Goal: Transaction & Acquisition: Purchase product/service

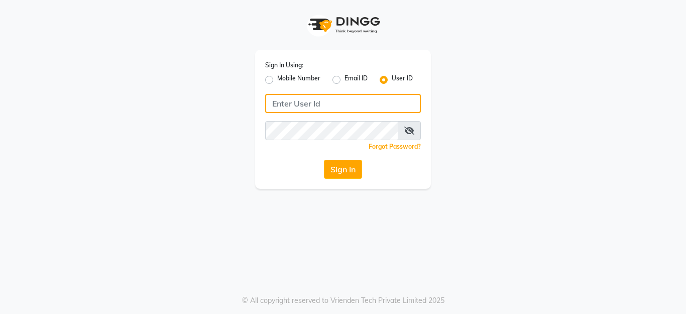
click at [290, 103] on input "Username" at bounding box center [343, 103] width 156 height 19
drag, startPoint x: 271, startPoint y: 108, endPoint x: 312, endPoint y: 107, distance: 40.7
click at [312, 107] on input "lustersalon" at bounding box center [343, 103] width 156 height 19
type input "lustersalon"
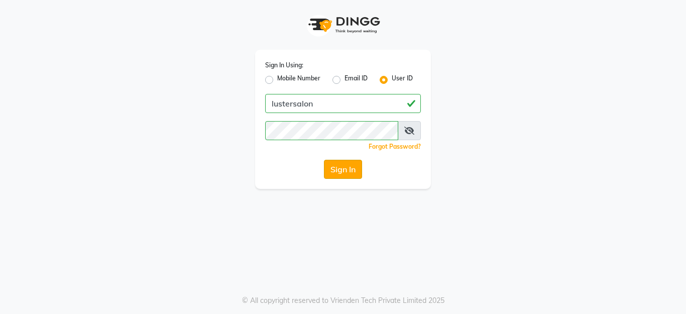
click at [328, 162] on button "Sign In" at bounding box center [343, 169] width 38 height 19
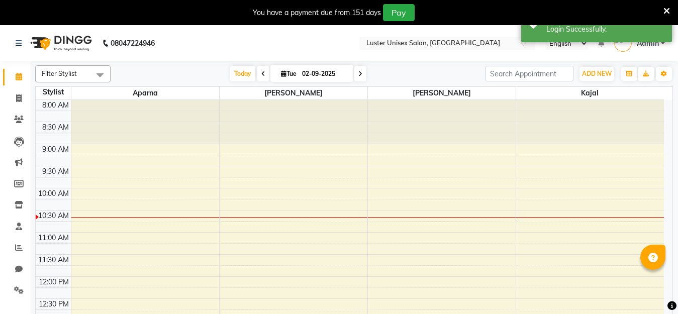
select select "en"
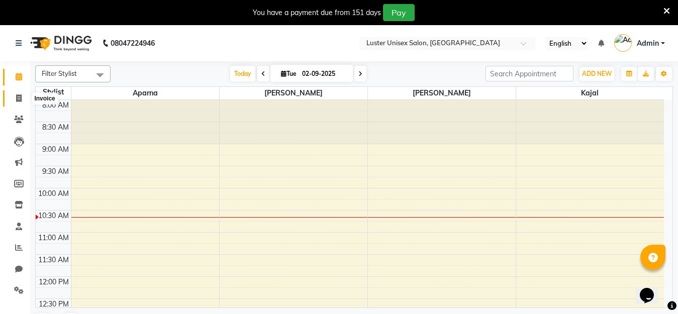
click at [20, 101] on icon at bounding box center [19, 98] width 6 height 8
select select "service"
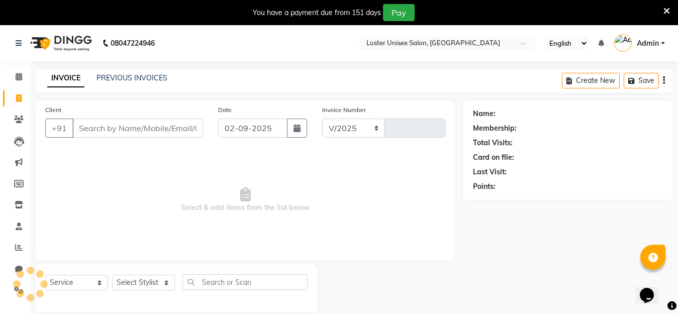
select select "7467"
type input "0492"
click at [146, 82] on div "PREVIOUS INVOICES" at bounding box center [131, 78] width 71 height 11
click at [146, 74] on link "PREVIOUS INVOICES" at bounding box center [131, 77] width 71 height 9
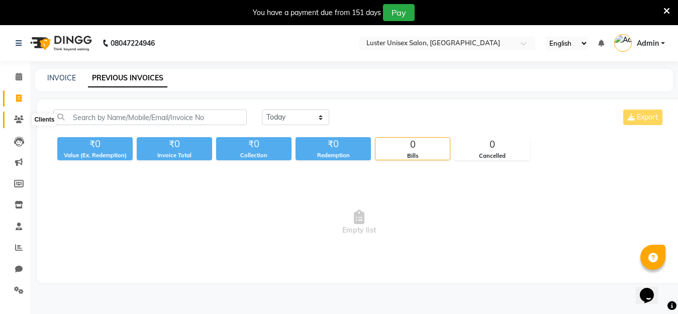
click at [19, 119] on icon at bounding box center [19, 120] width 10 height 8
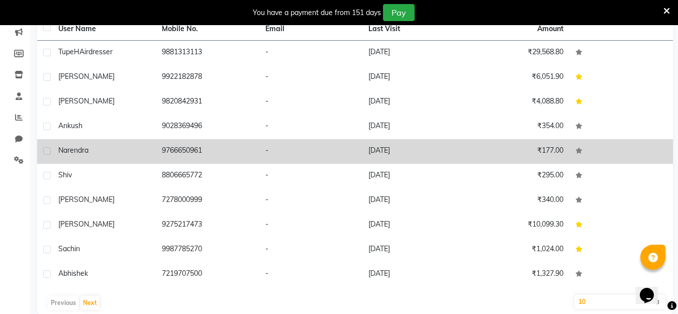
scroll to position [146, 0]
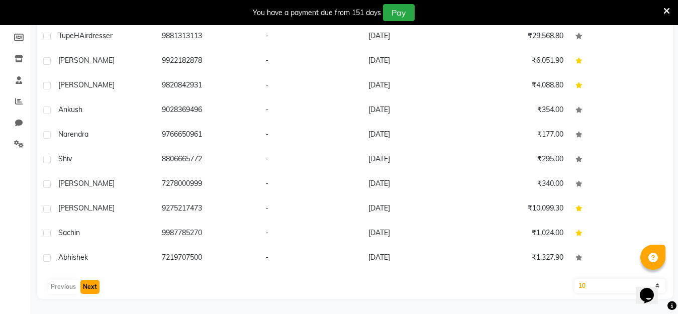
click at [87, 287] on button "Next" at bounding box center [89, 287] width 19 height 14
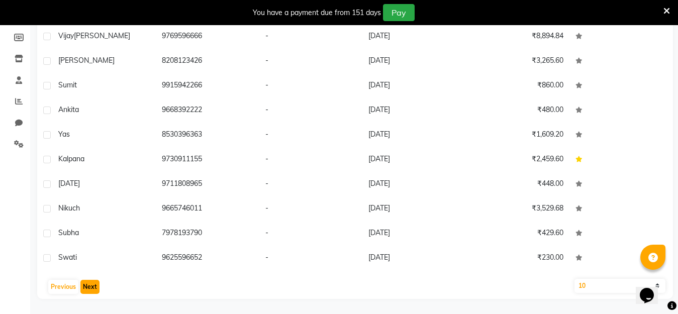
click at [87, 287] on button "Next" at bounding box center [89, 287] width 19 height 14
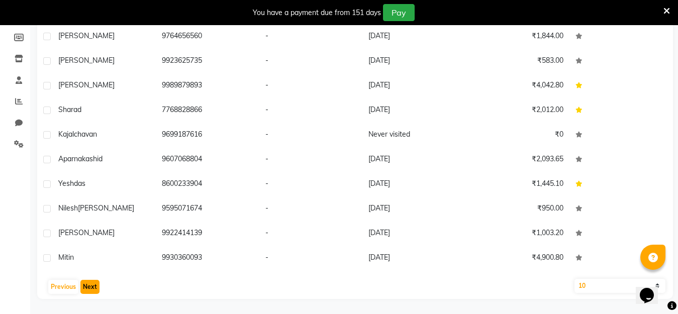
click at [87, 287] on button "Next" at bounding box center [89, 287] width 19 height 14
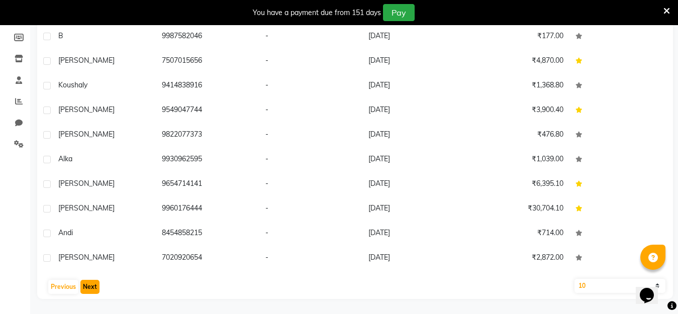
click at [87, 287] on button "Next" at bounding box center [89, 287] width 19 height 14
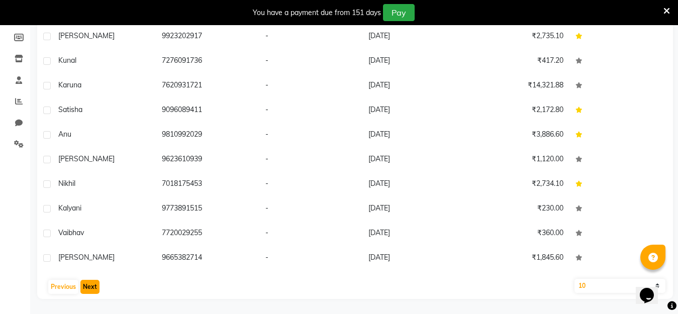
click at [87, 287] on button "Next" at bounding box center [89, 287] width 19 height 14
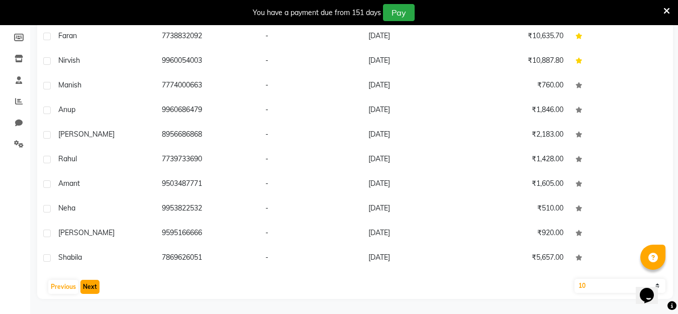
click at [87, 287] on button "Next" at bounding box center [89, 287] width 19 height 14
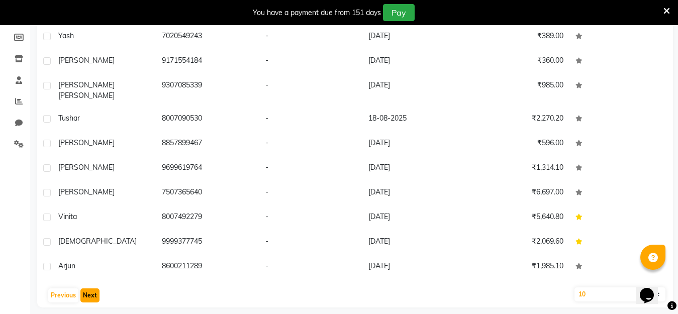
click at [87, 288] on button "Next" at bounding box center [89, 295] width 19 height 14
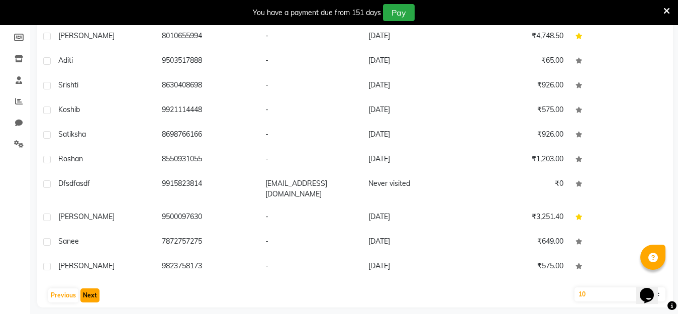
click at [87, 288] on button "Next" at bounding box center [89, 295] width 19 height 14
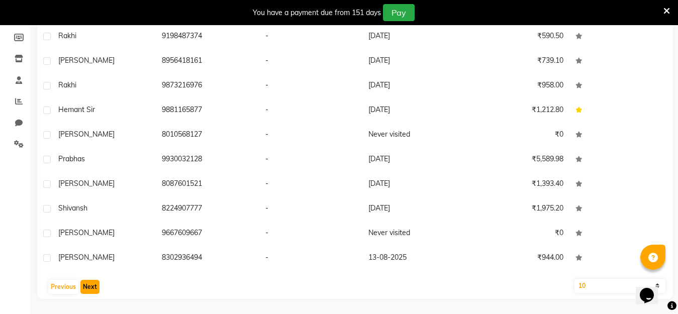
click at [87, 287] on button "Next" at bounding box center [89, 287] width 19 height 14
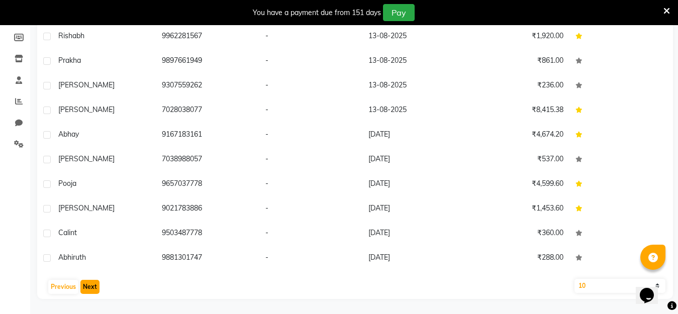
click at [87, 287] on button "Next" at bounding box center [89, 287] width 19 height 14
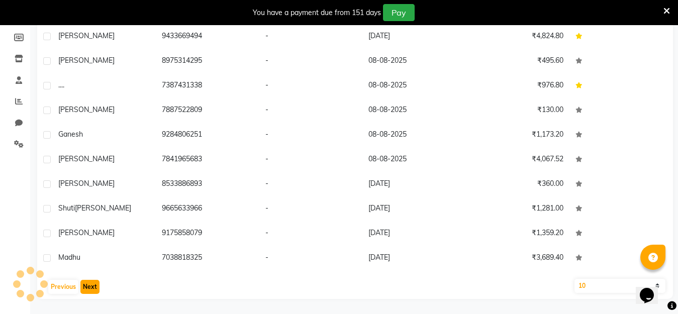
click at [87, 287] on button "Next" at bounding box center [89, 287] width 19 height 14
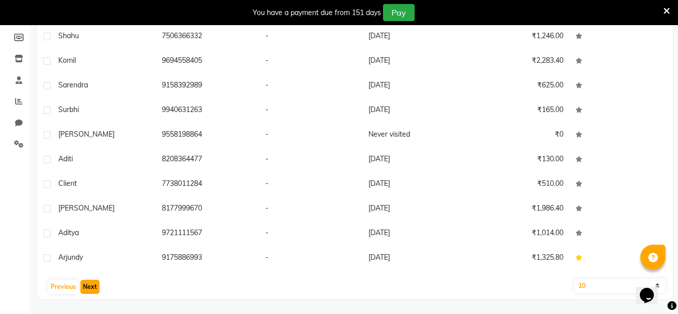
click at [87, 287] on button "Next" at bounding box center [89, 287] width 19 height 14
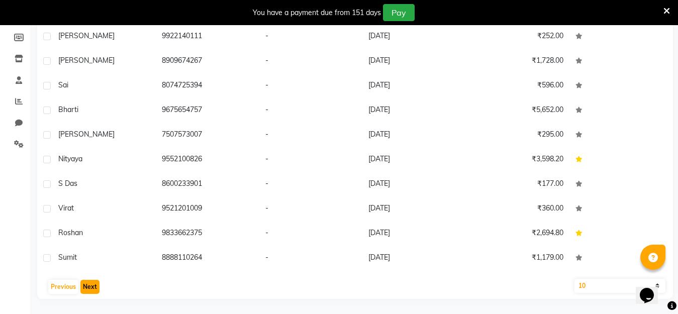
click at [87, 287] on button "Next" at bounding box center [89, 287] width 19 height 14
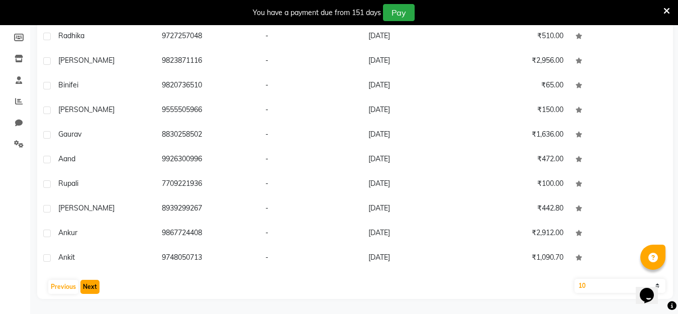
click at [87, 287] on button "Next" at bounding box center [89, 287] width 19 height 14
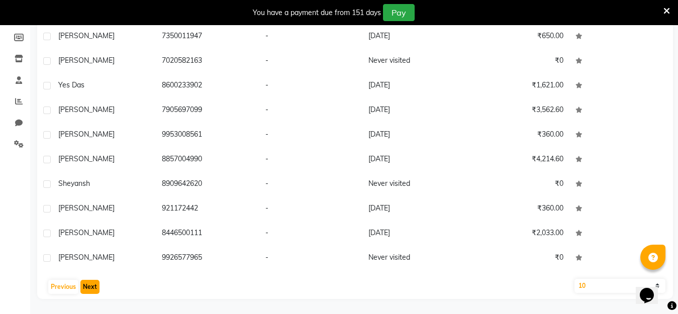
click at [87, 287] on button "Next" at bounding box center [89, 287] width 19 height 14
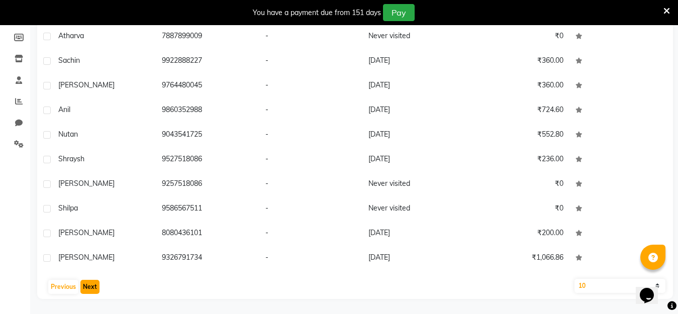
click at [87, 287] on button "Next" at bounding box center [89, 287] width 19 height 14
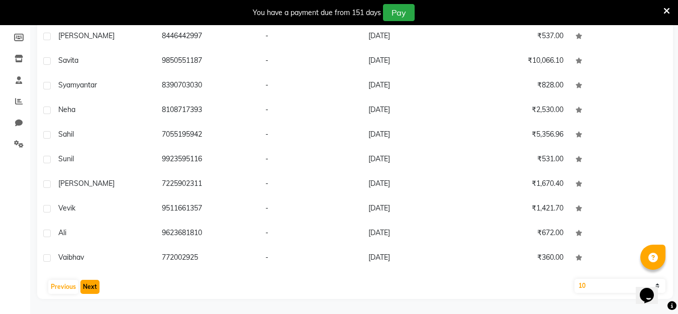
click at [87, 287] on button "Next" at bounding box center [89, 287] width 19 height 14
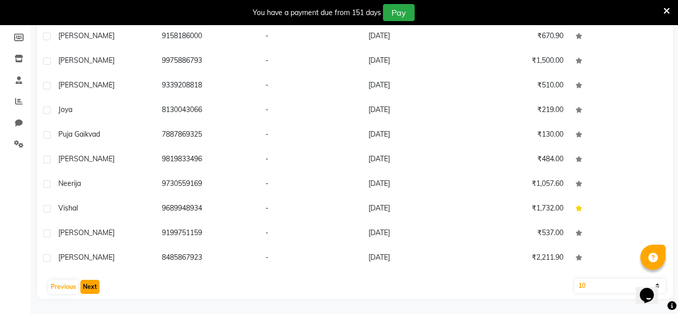
click at [87, 287] on button "Next" at bounding box center [89, 287] width 19 height 14
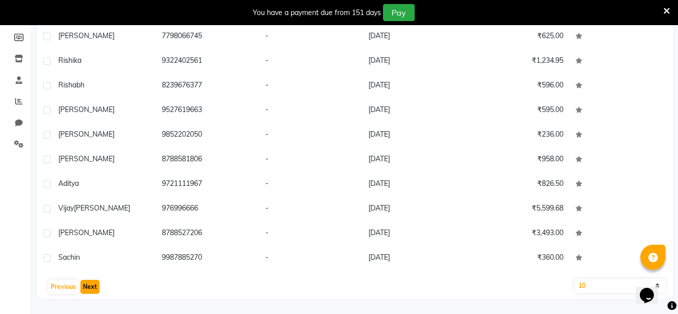
click at [87, 287] on button "Next" at bounding box center [89, 287] width 19 height 14
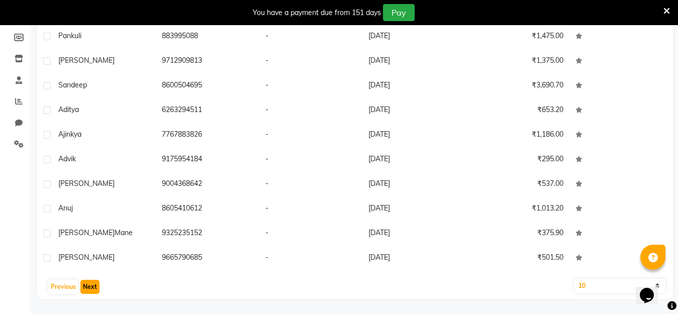
click at [86, 289] on button "Next" at bounding box center [89, 287] width 19 height 14
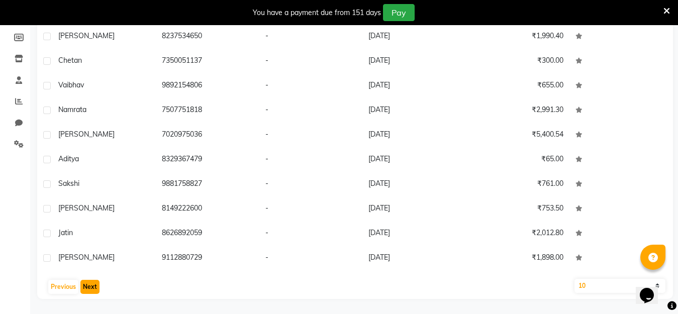
click at [86, 289] on button "Next" at bounding box center [89, 287] width 19 height 14
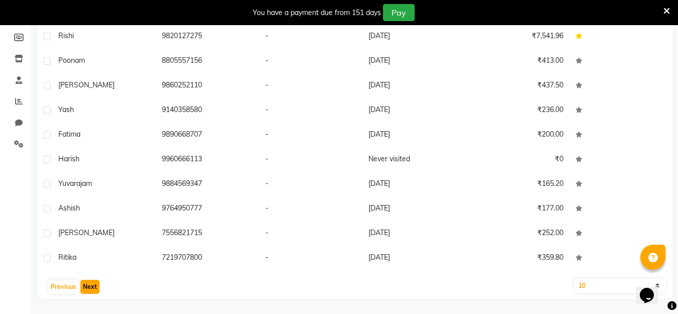
click at [86, 289] on button "Next" at bounding box center [89, 287] width 19 height 14
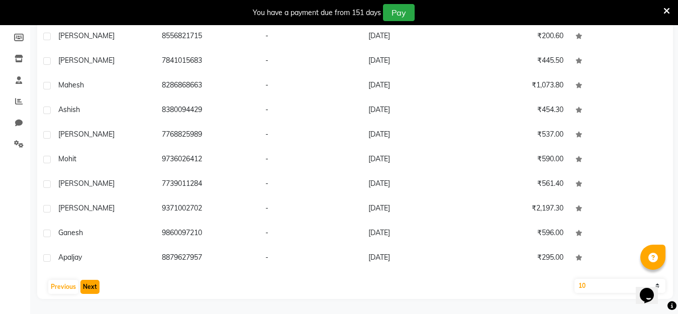
click at [86, 289] on button "Next" at bounding box center [89, 287] width 19 height 14
click at [90, 284] on button "Next" at bounding box center [89, 287] width 19 height 14
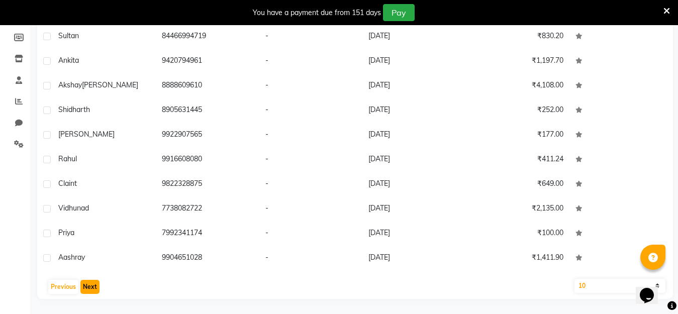
click at [91, 280] on button "Next" at bounding box center [89, 287] width 19 height 14
click at [88, 284] on button "Next" at bounding box center [89, 287] width 19 height 14
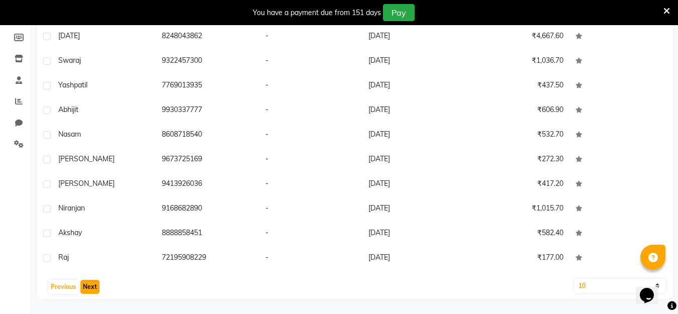
click at [83, 287] on button "Next" at bounding box center [89, 287] width 19 height 14
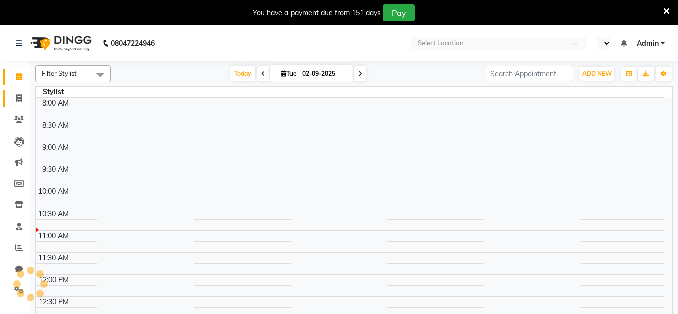
select select "en"
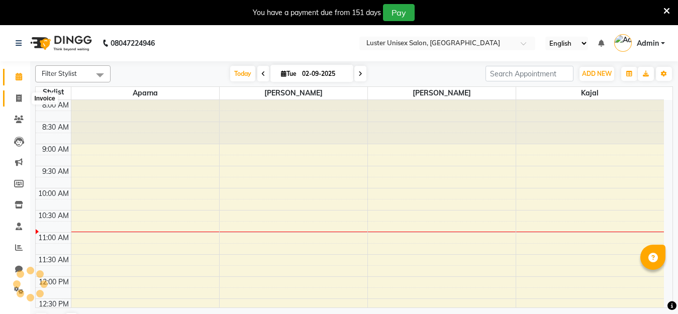
click at [17, 100] on icon at bounding box center [19, 98] width 6 height 8
select select "service"
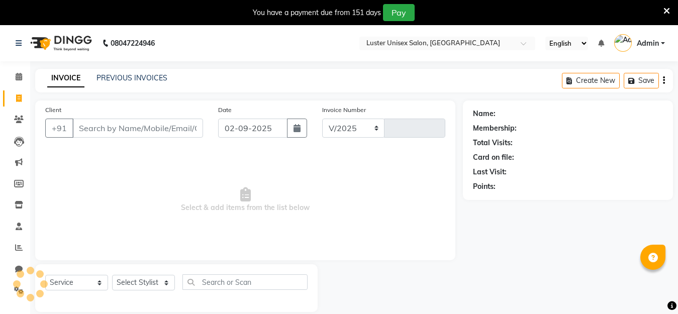
select select "7467"
type input "0492"
click at [135, 279] on select "Select Stylist" at bounding box center [143, 283] width 63 height 16
click at [135, 280] on select "Select Stylist" at bounding box center [143, 283] width 63 height 16
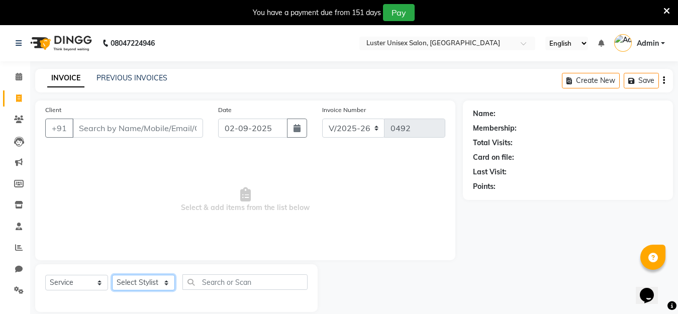
click at [163, 280] on select "Select Stylist [PERSON_NAME] kajal [PERSON_NAME]" at bounding box center [143, 283] width 63 height 16
select select "88336"
click at [112, 275] on select "Select Stylist [PERSON_NAME] kajal [PERSON_NAME]" at bounding box center [143, 283] width 63 height 16
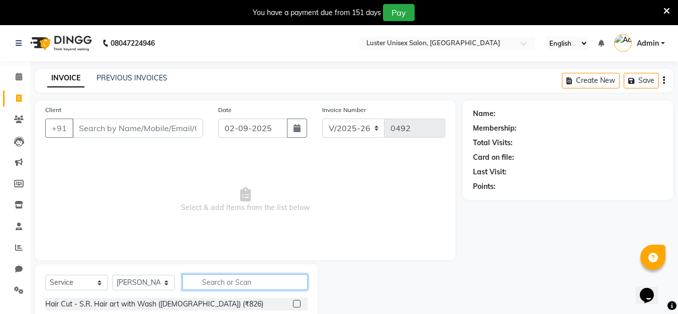
click at [213, 285] on input "text" at bounding box center [244, 282] width 125 height 16
type input "h"
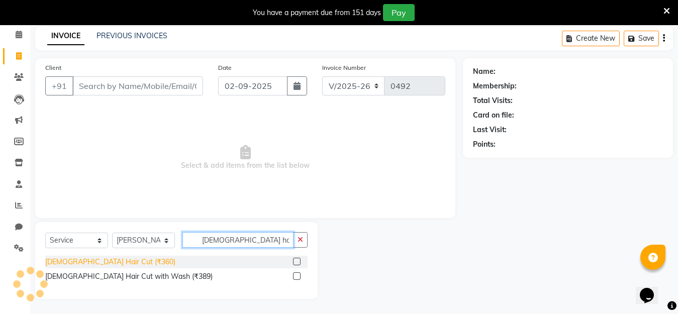
type input "male hair"
click at [78, 263] on div "[DEMOGRAPHIC_DATA] Hair Cut (₹360)" at bounding box center [110, 262] width 130 height 11
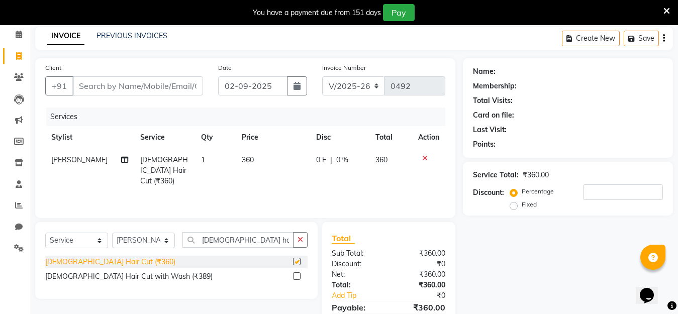
checkbox input "false"
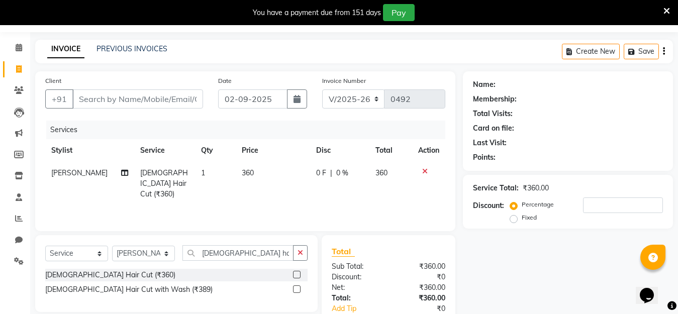
scroll to position [0, 0]
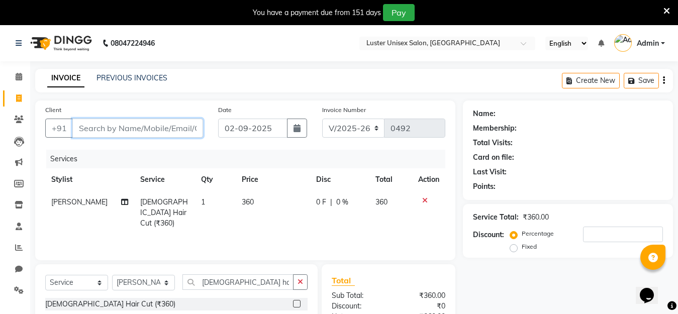
click at [128, 128] on input "Client" at bounding box center [137, 128] width 131 height 19
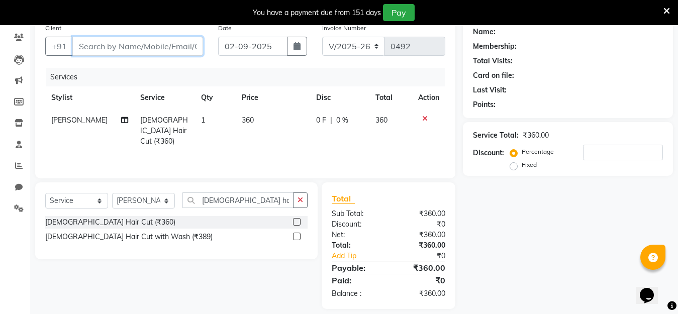
scroll to position [92, 0]
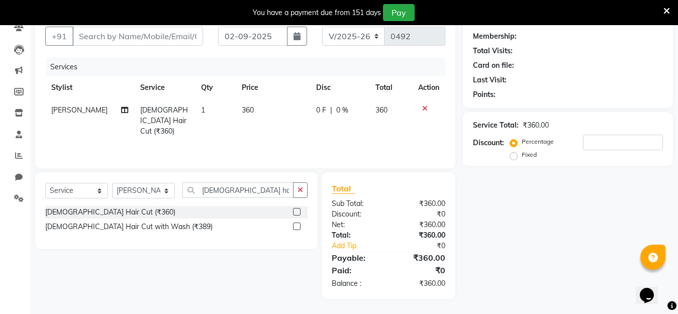
click at [648, 288] on icon "Chat widget" at bounding box center [647, 295] width 14 height 15
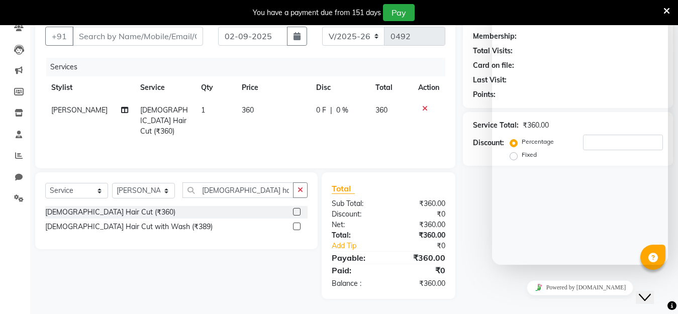
click at [461, 190] on div "Total Sub Total: ₹360.00 Discount: ₹0 Net: ₹360.00 Total: ₹360.00 Add Tip ₹0 Pa…" at bounding box center [389, 235] width 145 height 127
click at [533, 281] on div "Powered by tawk.to" at bounding box center [580, 287] width 168 height 15
drag, startPoint x: 463, startPoint y: 71, endPoint x: 455, endPoint y: 43, distance: 29.6
click at [455, 43] on div "Client +91 Date 02-09-2025 Invoice Number V/2025 V/2025-26 0492 Services Stylis…" at bounding box center [245, 154] width 435 height 290
click at [667, 9] on icon at bounding box center [666, 11] width 7 height 9
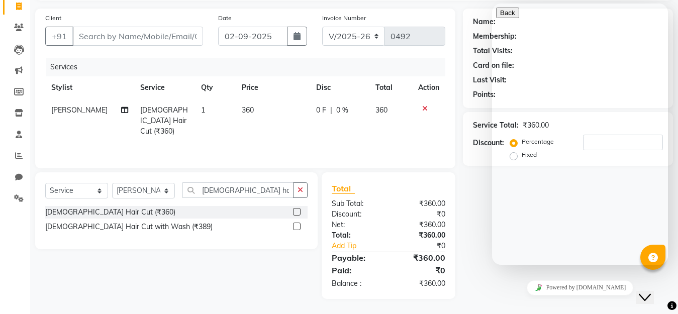
scroll to position [67, 0]
click at [521, 280] on div "Powered by tawk.to" at bounding box center [580, 287] width 168 height 15
drag, startPoint x: 515, startPoint y: 273, endPoint x: 427, endPoint y: 122, distance: 175.4
click at [427, 122] on td at bounding box center [428, 121] width 33 height 44
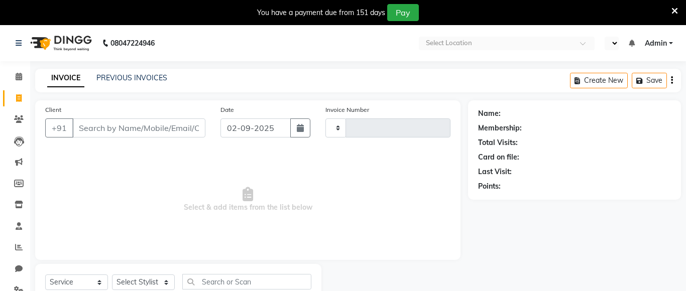
select select "service"
type input "0492"
select select "en"
select select "7467"
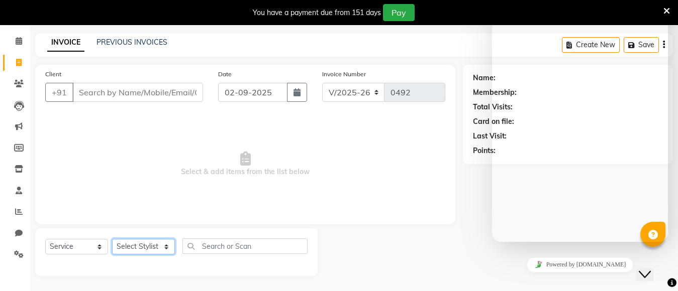
click at [166, 245] on select "Select Stylist [PERSON_NAME] kajal [PERSON_NAME]" at bounding box center [143, 247] width 63 height 16
select select "88336"
click at [112, 239] on select "Select Stylist [PERSON_NAME] kajal [PERSON_NAME]" at bounding box center [143, 247] width 63 height 16
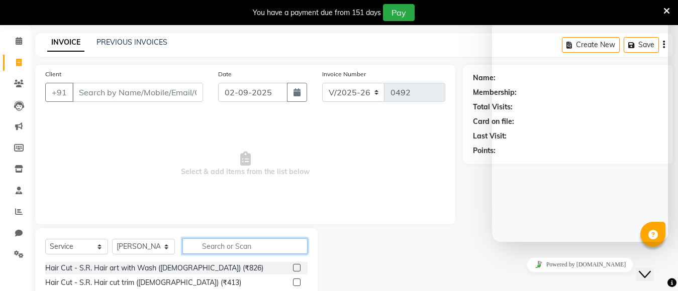
click at [224, 247] on input "text" at bounding box center [244, 247] width 125 height 16
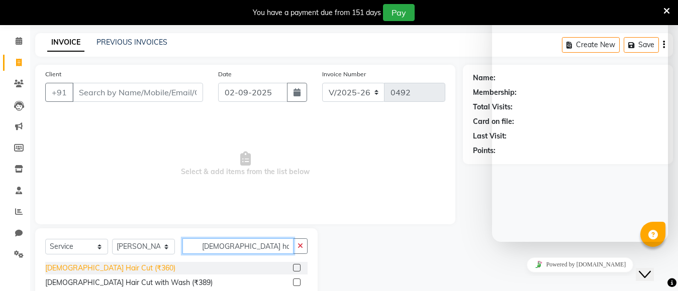
type input "[DEMOGRAPHIC_DATA] hair"
click at [73, 266] on div "[DEMOGRAPHIC_DATA] Hair Cut (₹360)" at bounding box center [110, 268] width 130 height 11
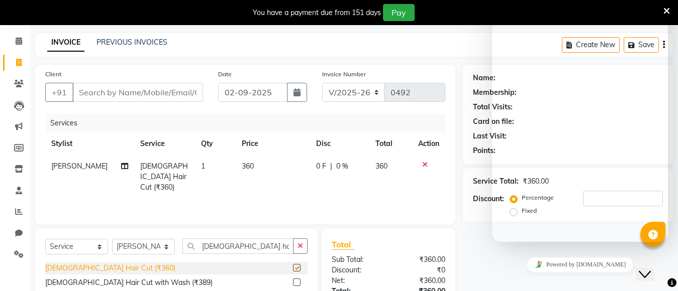
checkbox input "false"
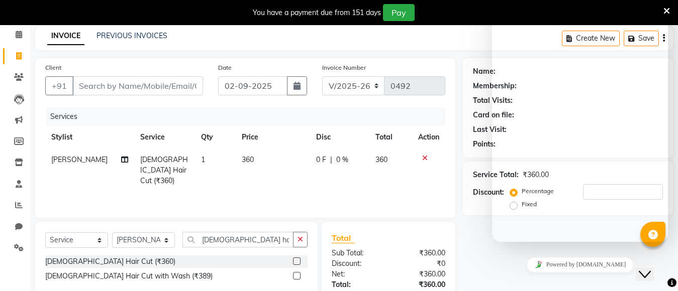
scroll to position [115, 0]
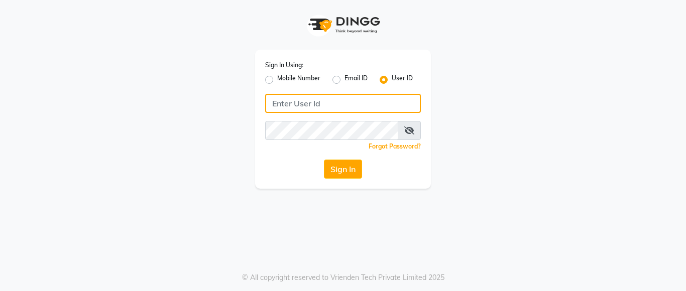
click at [279, 110] on input "Username" at bounding box center [343, 103] width 156 height 19
drag, startPoint x: 271, startPoint y: 105, endPoint x: 338, endPoint y: 98, distance: 67.2
click at [338, 98] on input "lustersalon" at bounding box center [343, 103] width 156 height 19
type input "lustersalon"
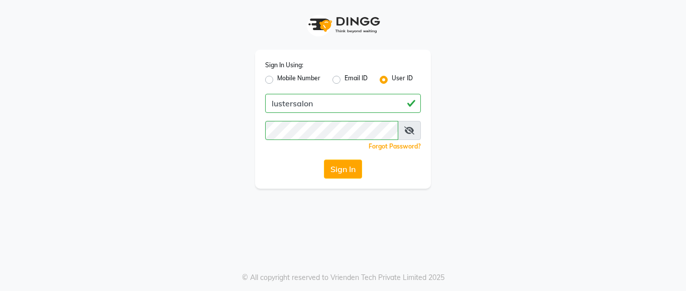
click at [341, 166] on button "Sign In" at bounding box center [343, 169] width 38 height 19
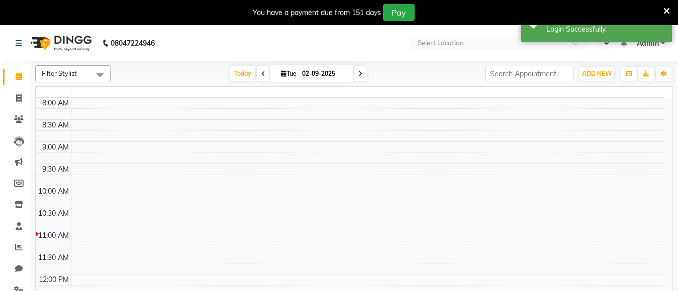
select select "en"
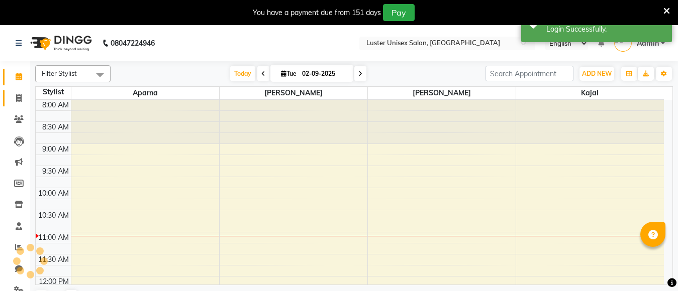
click at [15, 95] on span at bounding box center [19, 99] width 18 height 12
select select "service"
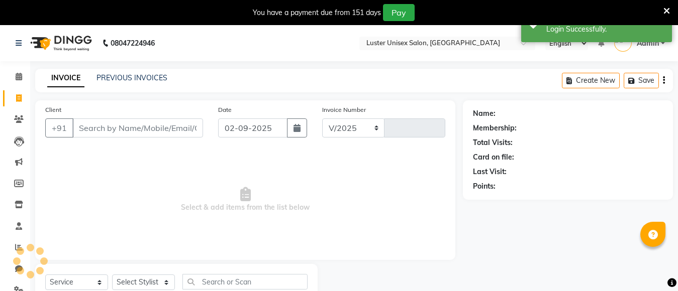
select select "7467"
type input "0492"
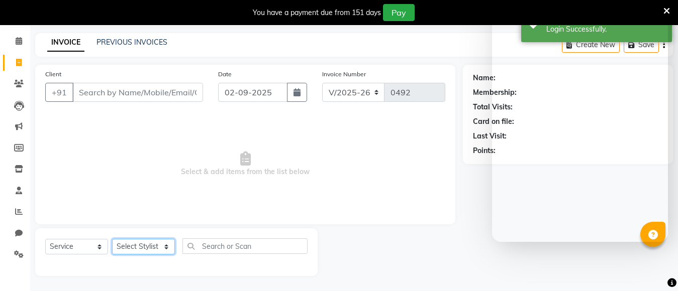
drag, startPoint x: 165, startPoint y: 245, endPoint x: 164, endPoint y: 239, distance: 5.6
click at [165, 245] on select "Select Stylist [PERSON_NAME] kajal [PERSON_NAME]" at bounding box center [143, 247] width 63 height 16
select select "88336"
click at [112, 239] on select "Select Stylist [PERSON_NAME] kajal [PERSON_NAME]" at bounding box center [143, 247] width 63 height 16
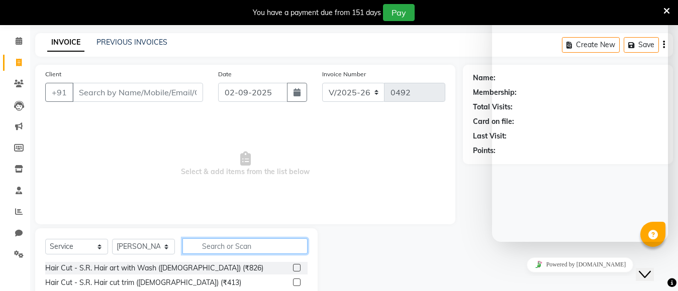
click at [271, 243] on input "text" at bounding box center [244, 247] width 125 height 16
click at [651, 269] on icon "Close Chat This icon closes the chat window." at bounding box center [645, 275] width 12 height 12
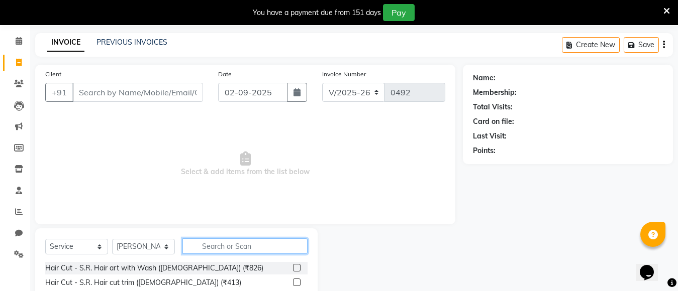
click at [224, 248] on input "text" at bounding box center [244, 247] width 125 height 16
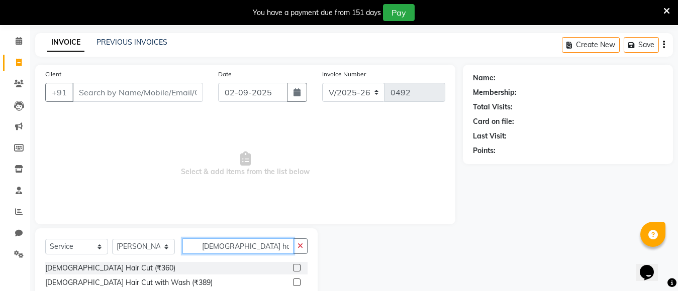
scroll to position [65, 0]
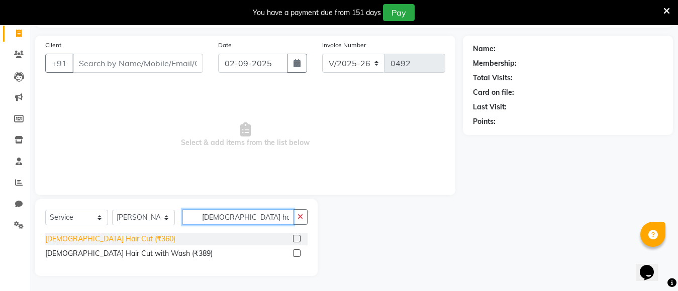
type input "male hair"
click at [72, 238] on div "[DEMOGRAPHIC_DATA] Hair Cut (₹360)" at bounding box center [110, 239] width 130 height 11
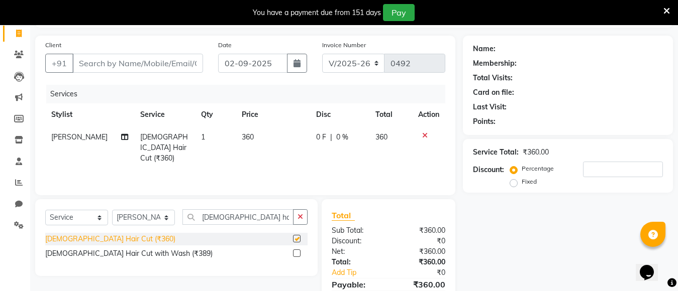
checkbox input "false"
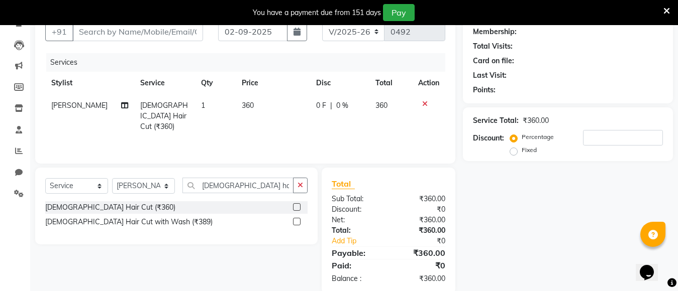
scroll to position [115, 0]
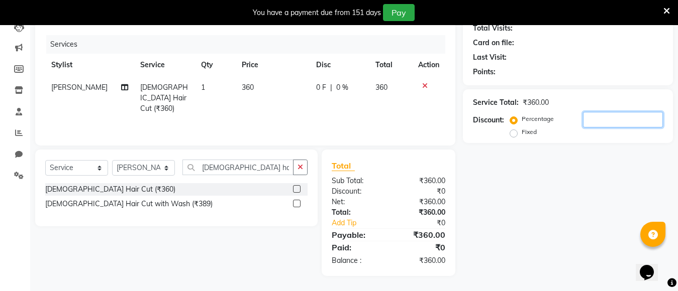
click at [591, 116] on input "number" at bounding box center [623, 120] width 80 height 16
type input "0"
click at [297, 167] on button "button" at bounding box center [300, 168] width 15 height 16
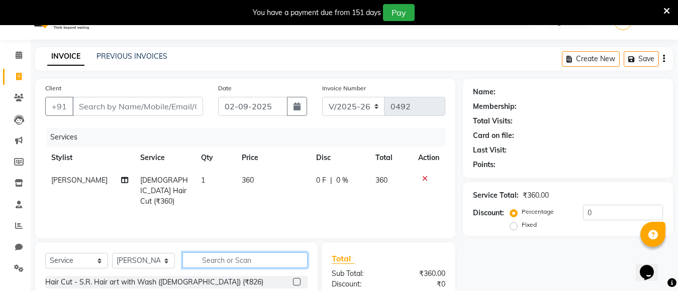
scroll to position [0, 0]
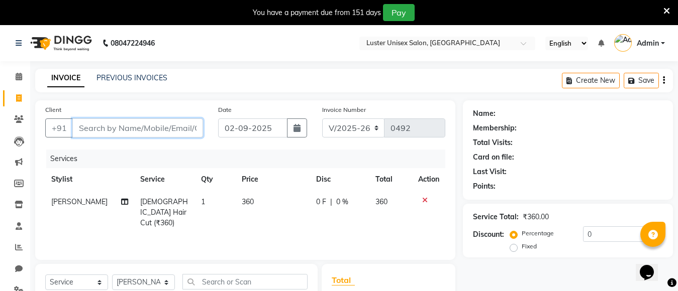
click at [129, 128] on input "Client" at bounding box center [137, 128] width 131 height 19
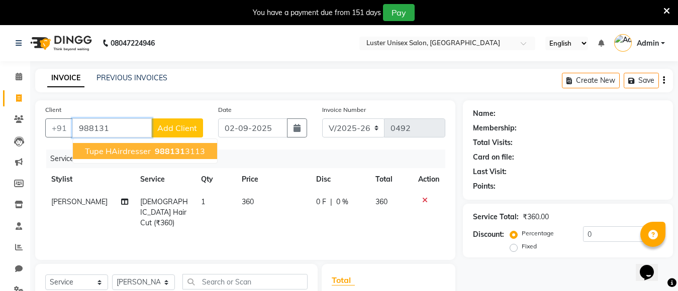
click at [137, 152] on span "tupe HAirdresser" at bounding box center [118, 151] width 66 height 10
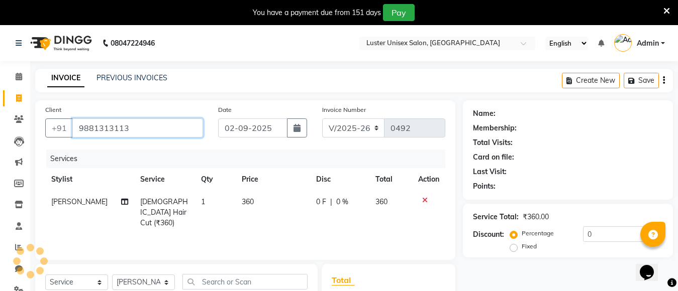
type input "9881313113"
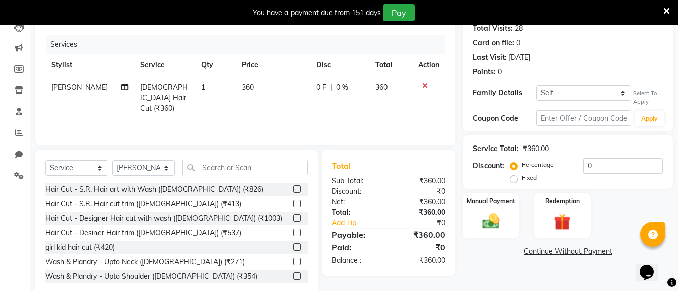
scroll to position [136, 0]
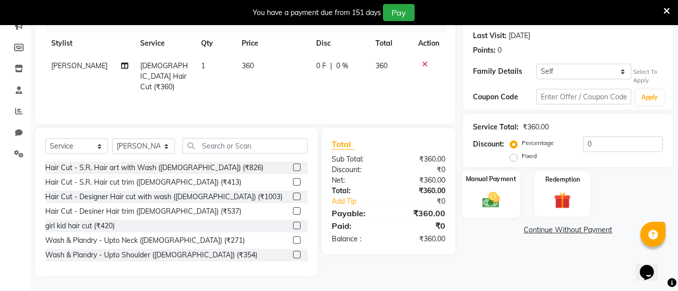
click at [488, 203] on img at bounding box center [491, 200] width 28 height 20
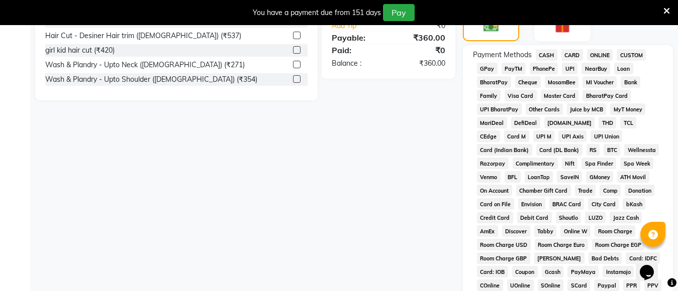
scroll to position [287, 0]
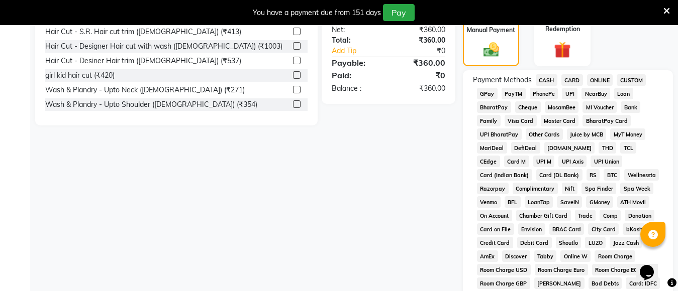
click at [547, 81] on span "CASH" at bounding box center [547, 80] width 22 height 12
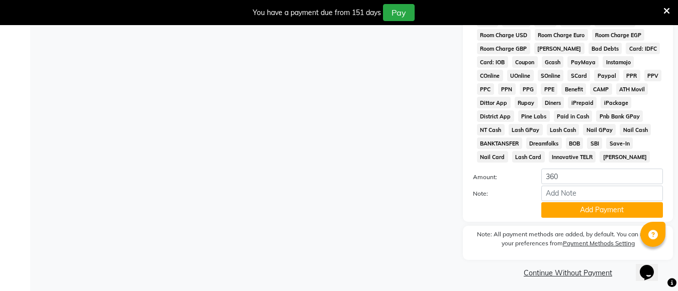
scroll to position [526, 0]
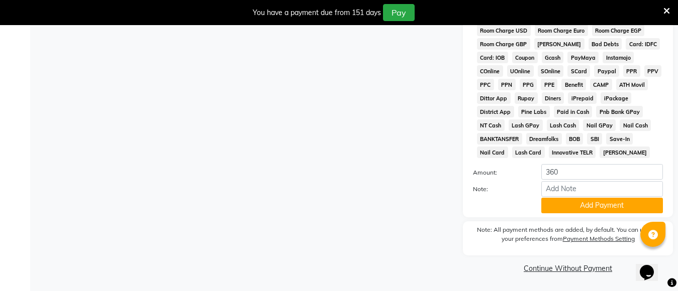
click at [585, 204] on button "Add Payment" at bounding box center [602, 206] width 122 height 16
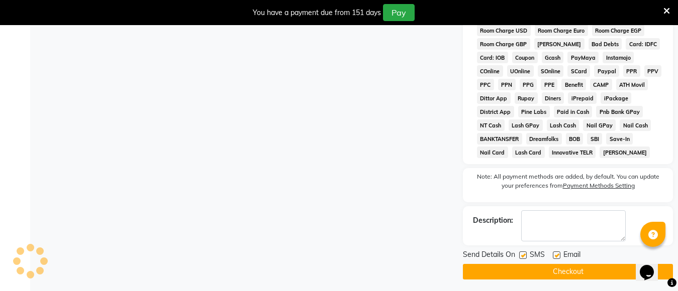
scroll to position [530, 0]
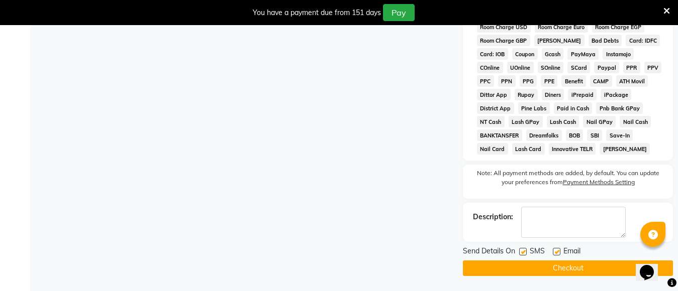
click at [554, 269] on button "Checkout" at bounding box center [568, 269] width 210 height 16
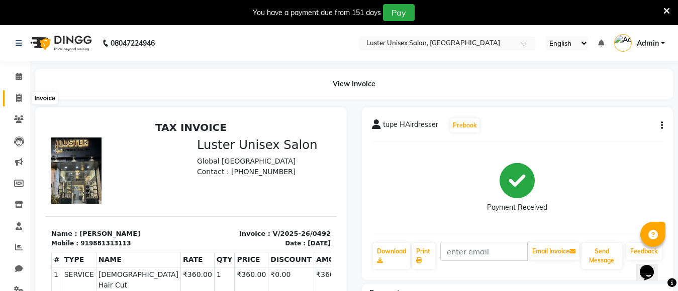
click at [14, 94] on span at bounding box center [19, 99] width 18 height 12
select select "service"
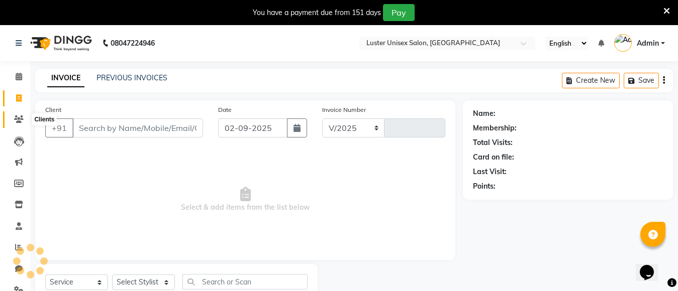
select select "7467"
type input "0493"
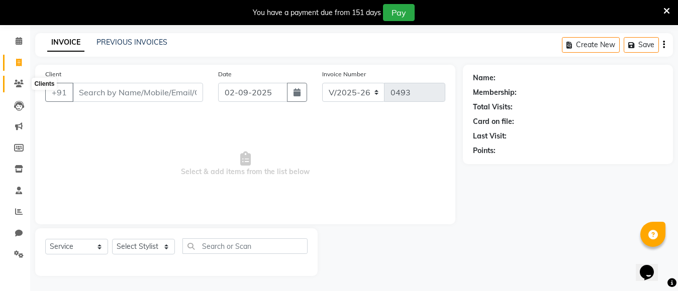
click at [13, 82] on span at bounding box center [19, 84] width 18 height 12
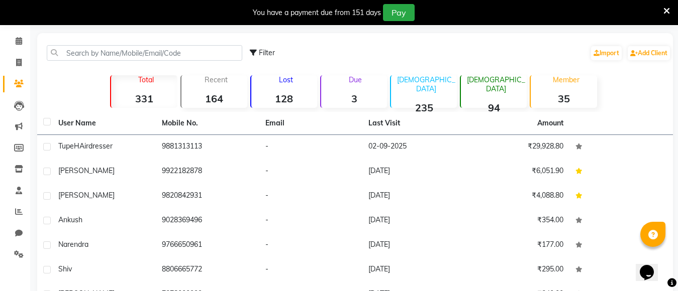
scroll to position [169, 0]
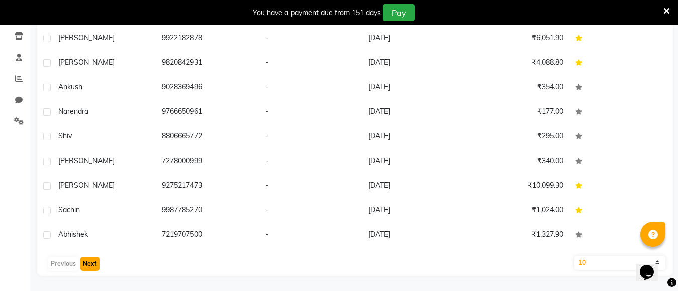
click at [90, 266] on button "Next" at bounding box center [89, 264] width 19 height 14
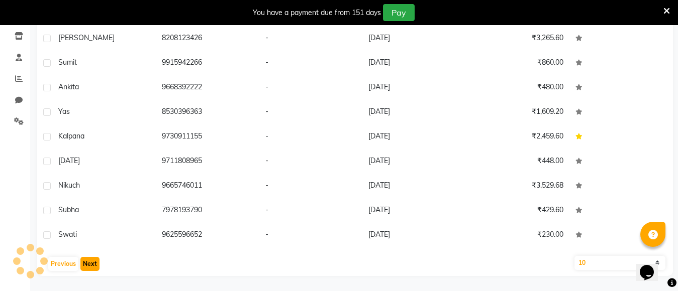
click at [90, 266] on button "Next" at bounding box center [89, 264] width 19 height 14
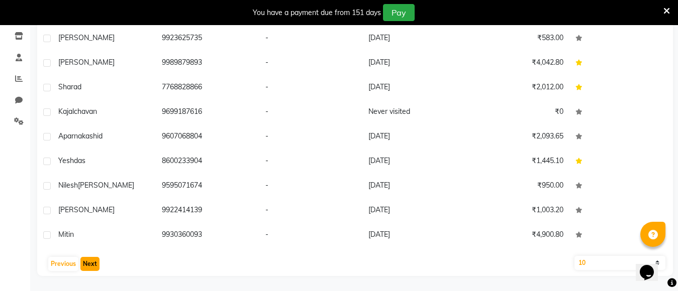
click at [90, 266] on button "Next" at bounding box center [89, 264] width 19 height 14
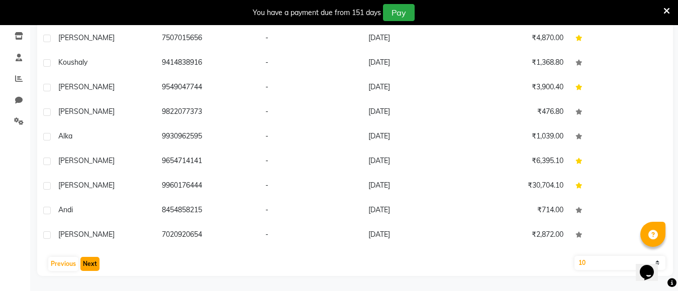
click at [90, 266] on button "Next" at bounding box center [89, 264] width 19 height 14
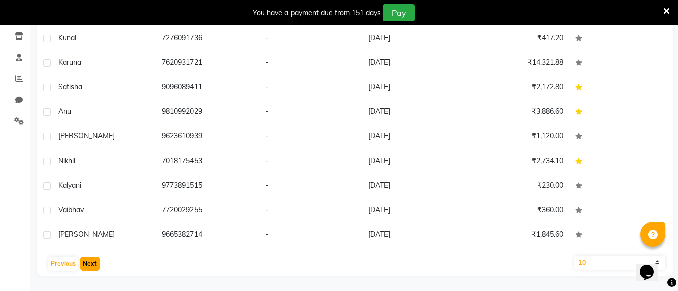
click at [90, 266] on button "Next" at bounding box center [89, 264] width 19 height 14
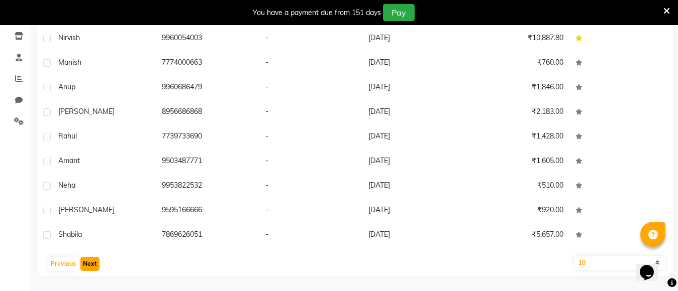
click at [90, 266] on button "Next" at bounding box center [89, 264] width 19 height 14
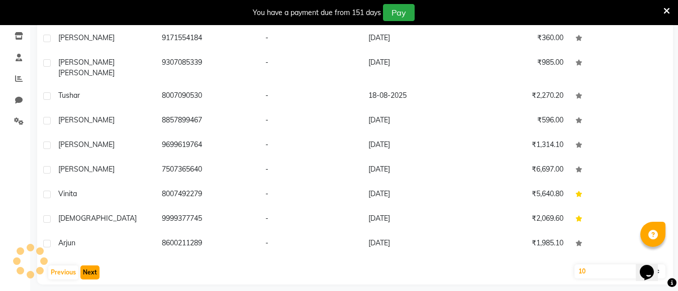
click at [90, 266] on button "Next" at bounding box center [89, 273] width 19 height 14
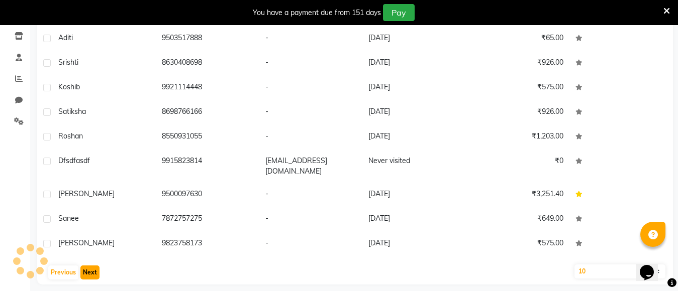
click at [90, 266] on button "Next" at bounding box center [89, 273] width 19 height 14
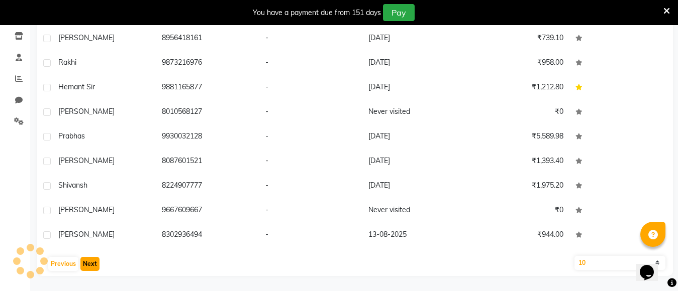
click at [90, 266] on button "Next" at bounding box center [89, 264] width 19 height 14
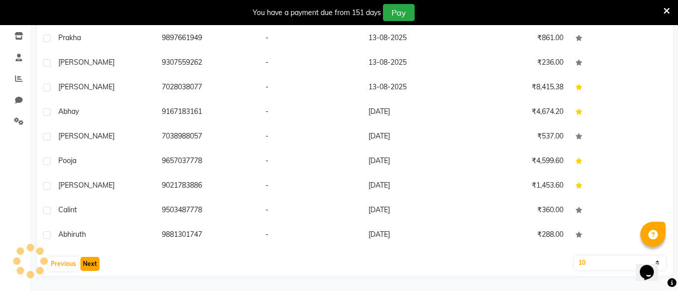
click at [90, 266] on button "Next" at bounding box center [89, 264] width 19 height 14
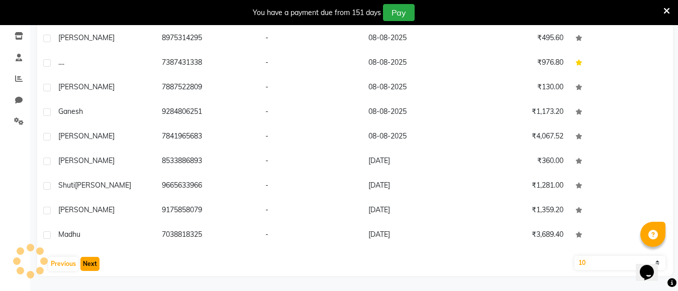
click at [90, 266] on button "Next" at bounding box center [89, 264] width 19 height 14
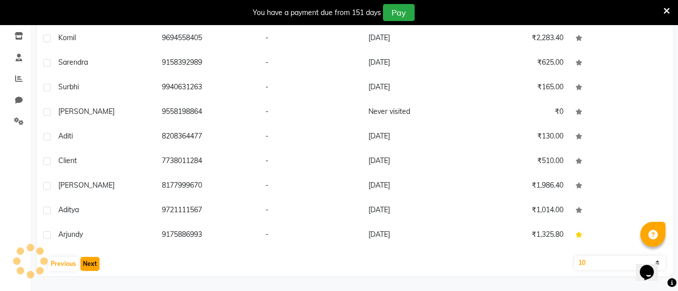
click at [90, 266] on button "Next" at bounding box center [89, 264] width 19 height 14
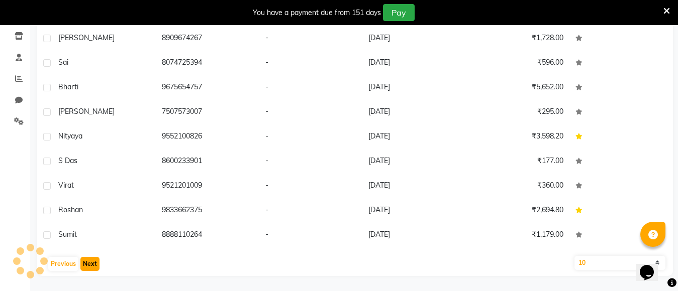
click at [90, 264] on button "Next" at bounding box center [89, 264] width 19 height 14
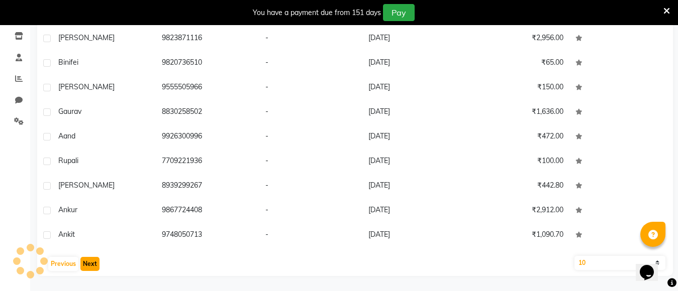
click at [90, 264] on button "Next" at bounding box center [89, 264] width 19 height 14
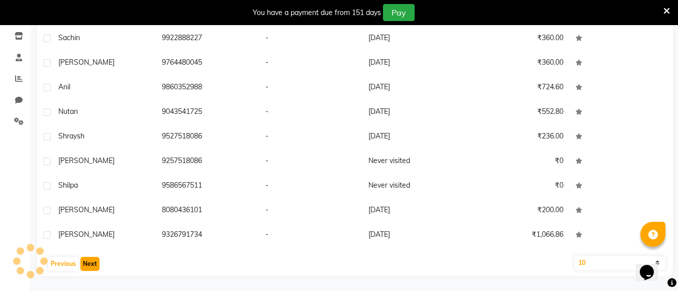
click at [90, 264] on button "Next" at bounding box center [89, 264] width 19 height 14
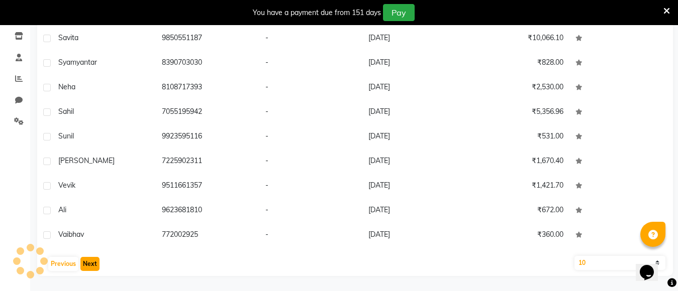
click at [90, 263] on button "Next" at bounding box center [89, 264] width 19 height 14
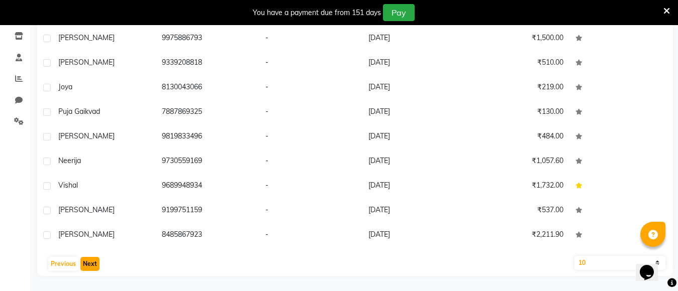
click at [90, 263] on button "Next" at bounding box center [89, 264] width 19 height 14
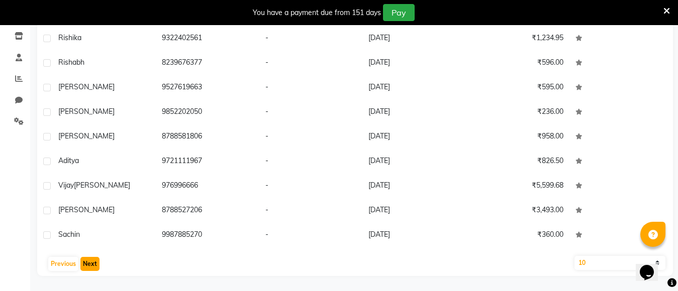
click at [90, 262] on button "Next" at bounding box center [89, 264] width 19 height 14
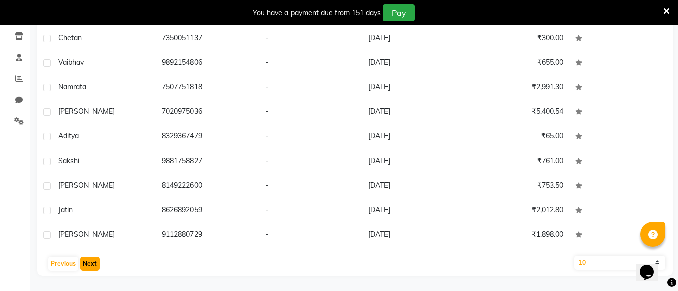
click at [90, 259] on button "Next" at bounding box center [89, 264] width 19 height 14
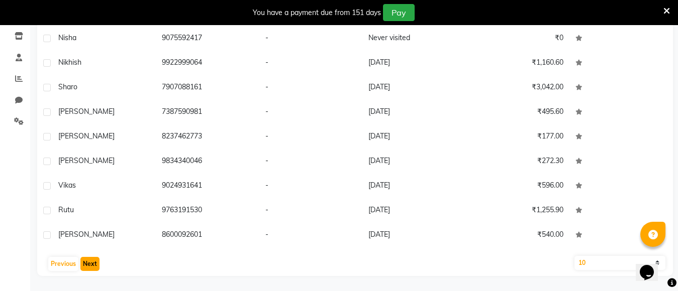
click at [90, 259] on button "Next" at bounding box center [89, 264] width 19 height 14
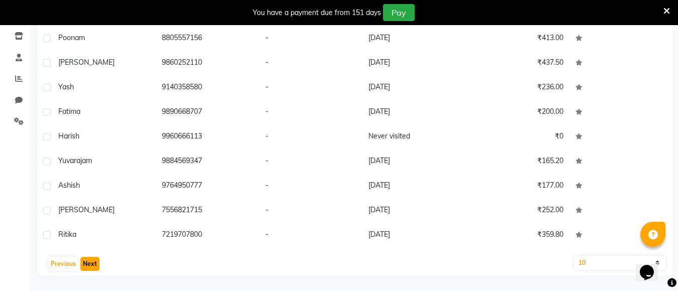
click at [90, 259] on button "Next" at bounding box center [89, 264] width 19 height 14
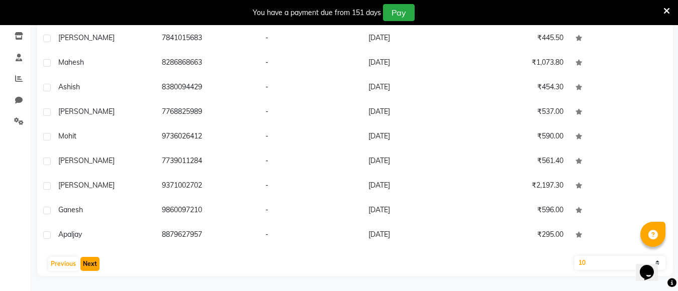
click at [87, 263] on button "Next" at bounding box center [89, 264] width 19 height 14
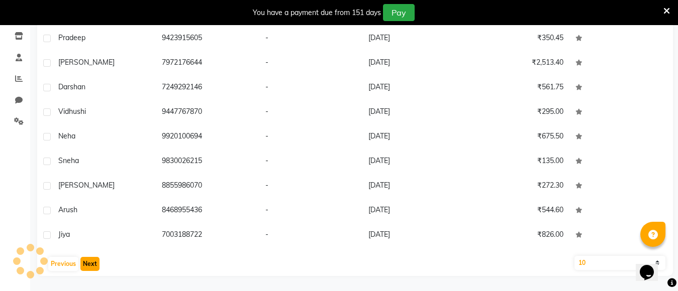
click at [87, 263] on button "Next" at bounding box center [89, 264] width 19 height 14
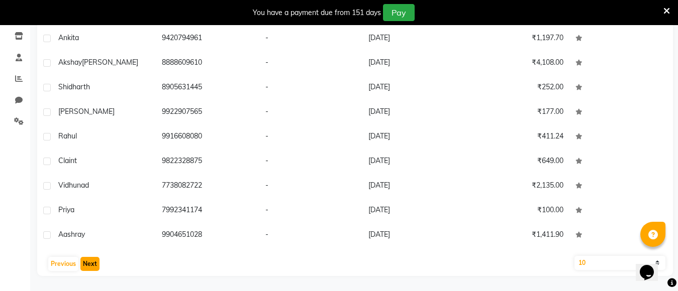
click at [87, 263] on button "Next" at bounding box center [89, 264] width 19 height 14
click at [87, 262] on button "Next" at bounding box center [89, 264] width 19 height 14
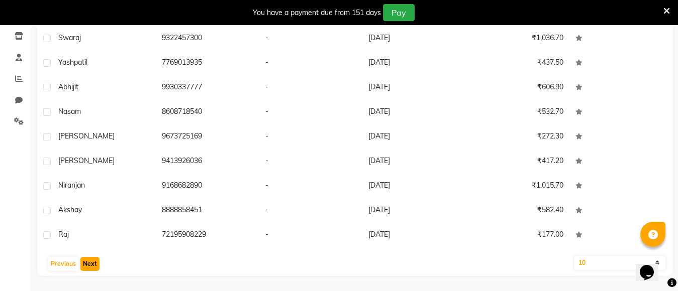
click at [88, 260] on button "Next" at bounding box center [89, 264] width 19 height 14
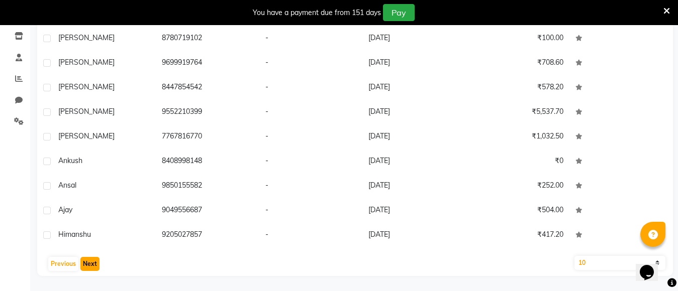
click at [88, 260] on button "Next" at bounding box center [89, 264] width 19 height 14
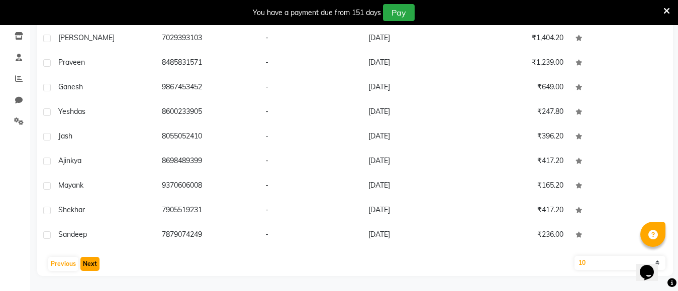
click at [93, 263] on button "Next" at bounding box center [89, 264] width 19 height 14
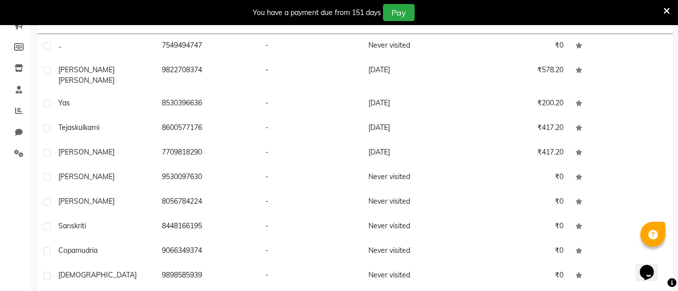
scroll to position [119, 0]
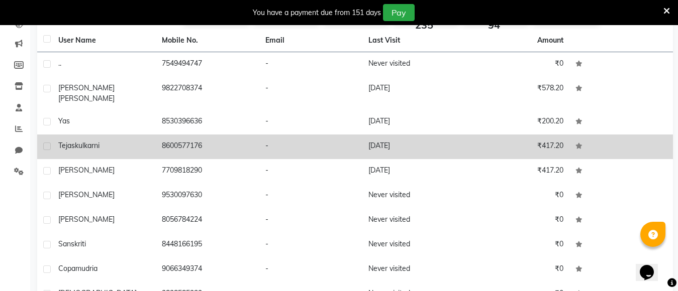
drag, startPoint x: 352, startPoint y: 65, endPoint x: 323, endPoint y: 140, distance: 81.0
click at [323, 140] on td "-" at bounding box center [310, 147] width 103 height 25
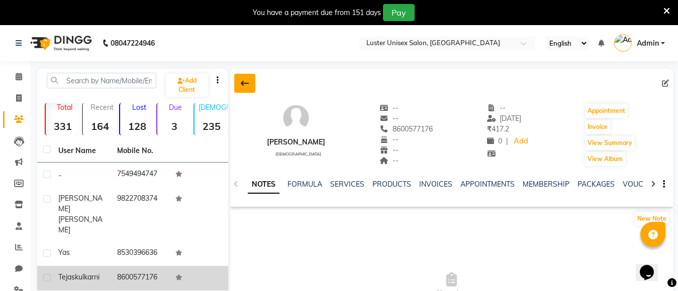
click at [244, 84] on icon at bounding box center [245, 83] width 8 height 8
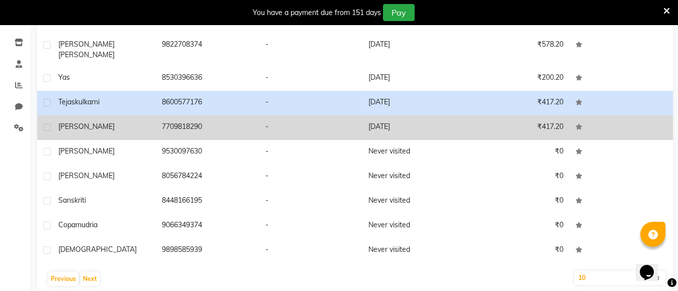
scroll to position [169, 0]
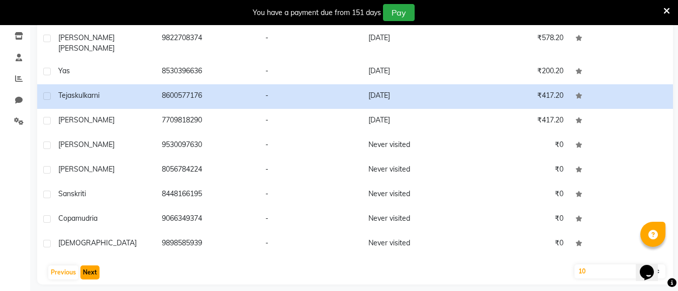
click at [89, 266] on button "Next" at bounding box center [89, 273] width 19 height 14
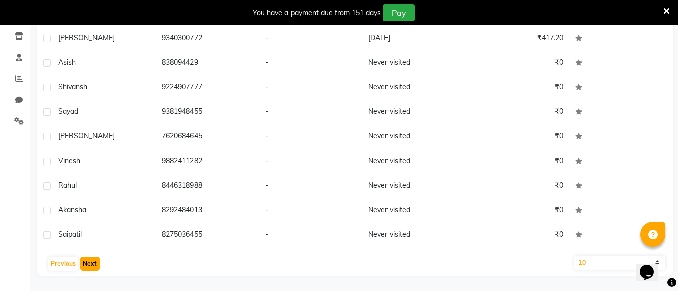
scroll to position [119, 0]
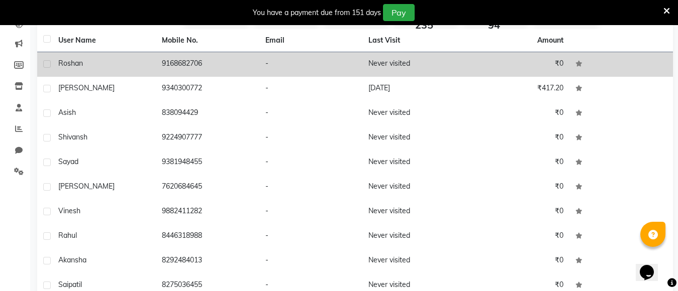
click at [48, 63] on label at bounding box center [47, 64] width 8 height 8
click at [48, 63] on input "checkbox" at bounding box center [46, 64] width 7 height 7
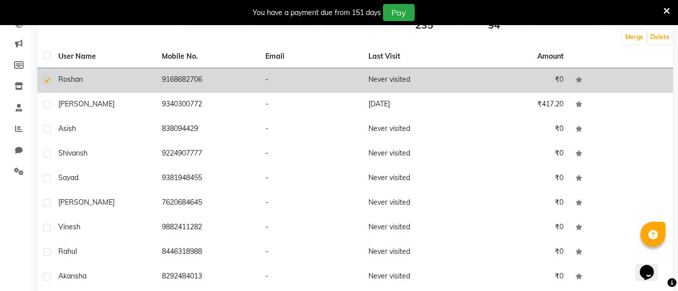
click at [47, 80] on label at bounding box center [47, 80] width 8 height 8
click at [47, 80] on input "checkbox" at bounding box center [46, 80] width 7 height 7
checkbox input "false"
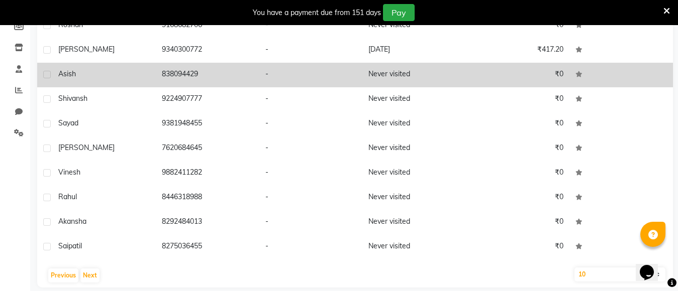
scroll to position [169, 0]
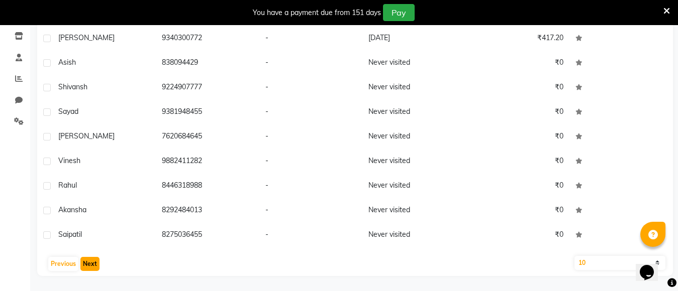
click at [87, 264] on button "Next" at bounding box center [89, 264] width 19 height 14
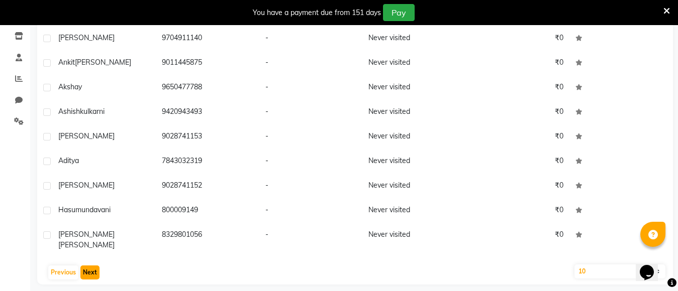
click at [82, 266] on button "Next" at bounding box center [89, 273] width 19 height 14
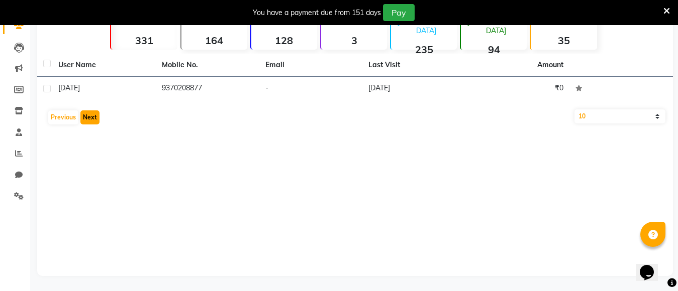
click at [94, 117] on button "Next" at bounding box center [89, 118] width 19 height 14
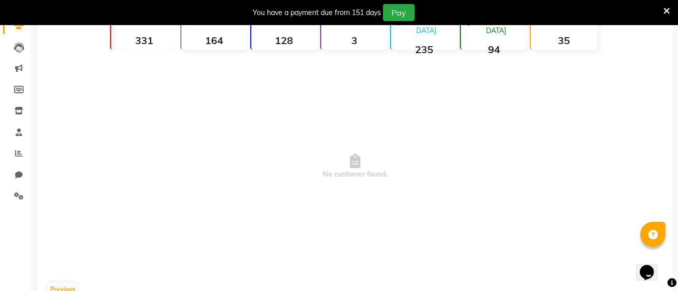
click at [151, 41] on strong "331" at bounding box center [144, 40] width 66 height 13
click at [148, 41] on strong "331" at bounding box center [144, 40] width 66 height 13
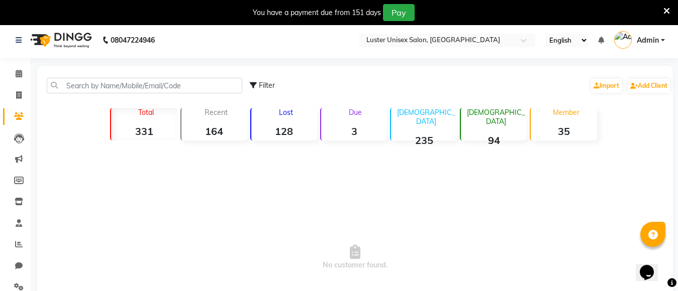
scroll to position [0, 0]
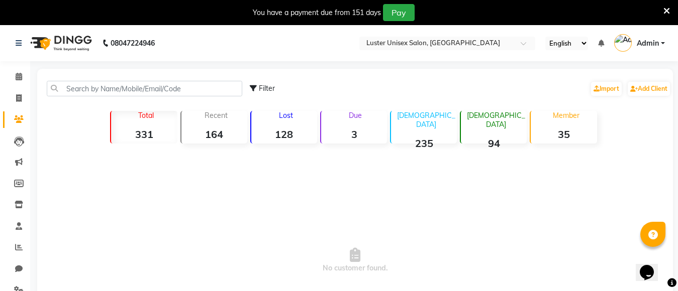
click at [143, 133] on strong "331" at bounding box center [144, 134] width 66 height 13
click at [142, 133] on strong "331" at bounding box center [144, 134] width 66 height 13
click at [151, 183] on span "No customer found." at bounding box center [354, 261] width 635 height 226
click at [24, 94] on span at bounding box center [19, 99] width 18 height 12
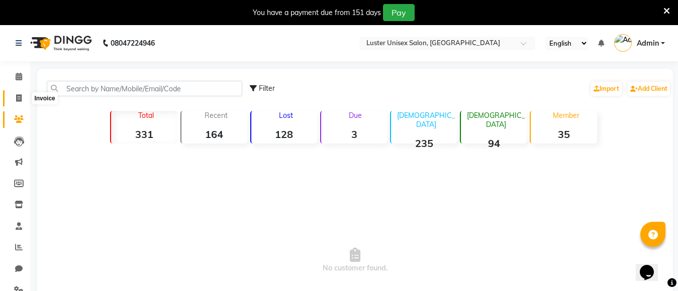
select select "service"
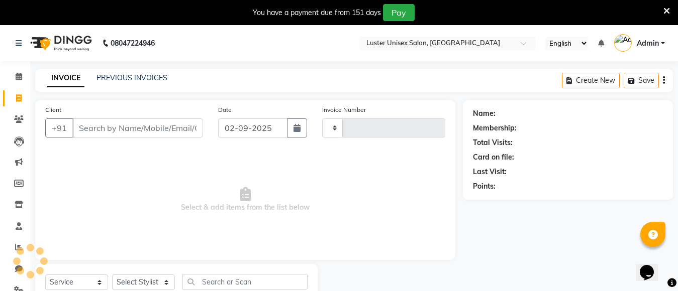
scroll to position [36, 0]
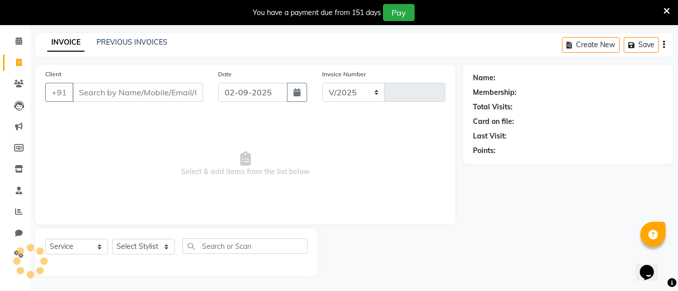
select select "7467"
type input "0493"
click at [16, 84] on icon at bounding box center [19, 84] width 10 height 8
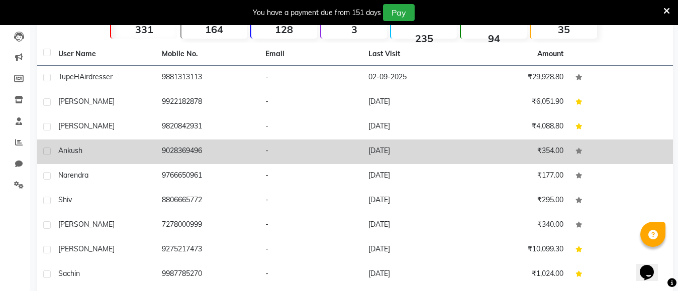
scroll to position [169, 0]
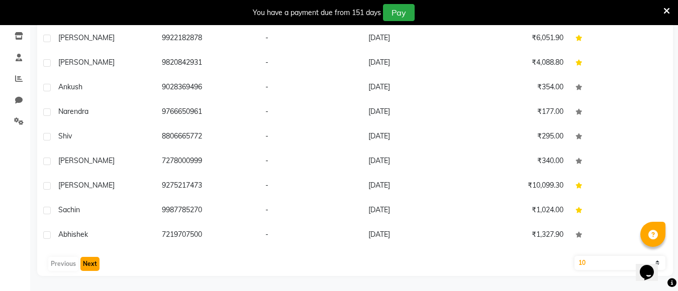
click at [90, 260] on button "Next" at bounding box center [89, 264] width 19 height 14
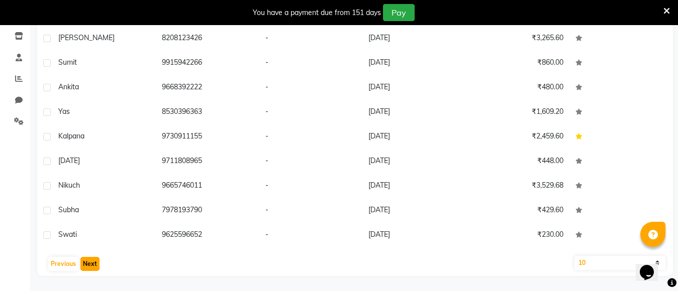
click at [92, 259] on button "Next" at bounding box center [89, 264] width 19 height 14
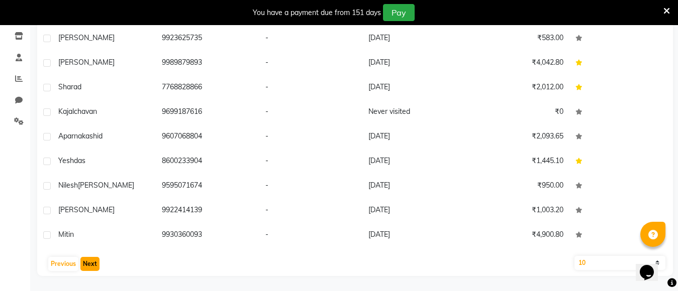
click at [92, 258] on button "Next" at bounding box center [89, 264] width 19 height 14
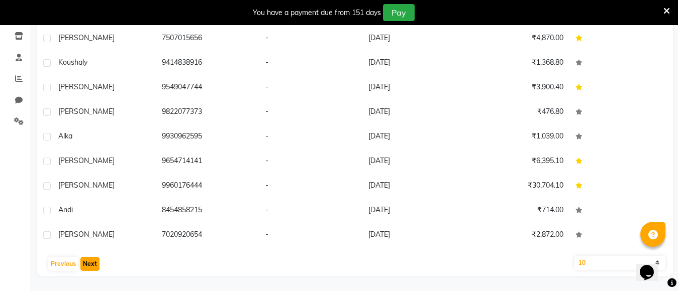
click at [92, 258] on button "Next" at bounding box center [89, 264] width 19 height 14
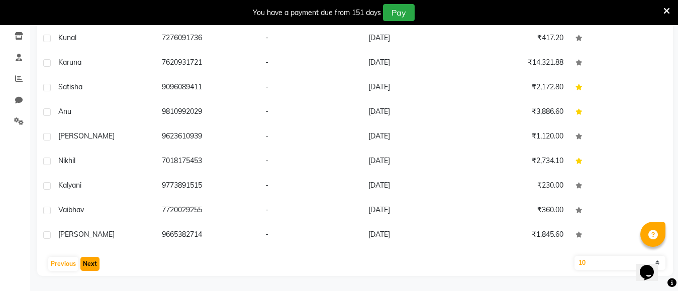
click at [92, 258] on button "Next" at bounding box center [89, 264] width 19 height 14
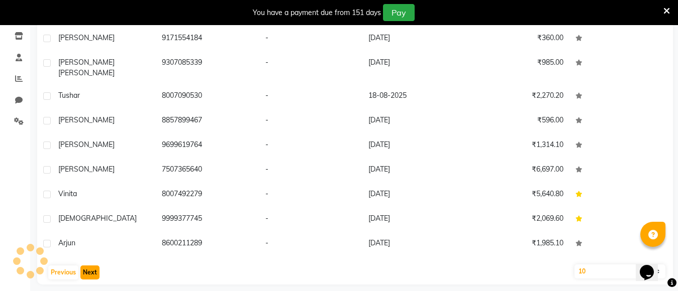
click at [93, 266] on button "Next" at bounding box center [89, 273] width 19 height 14
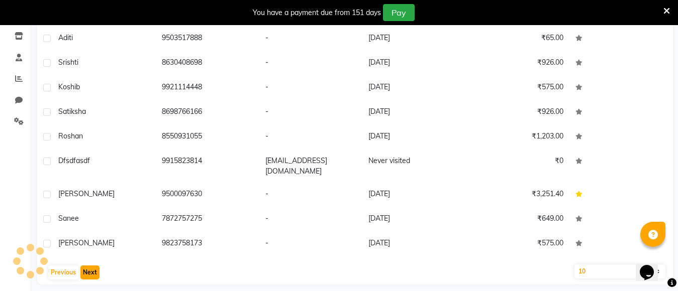
click at [93, 266] on button "Next" at bounding box center [89, 273] width 19 height 14
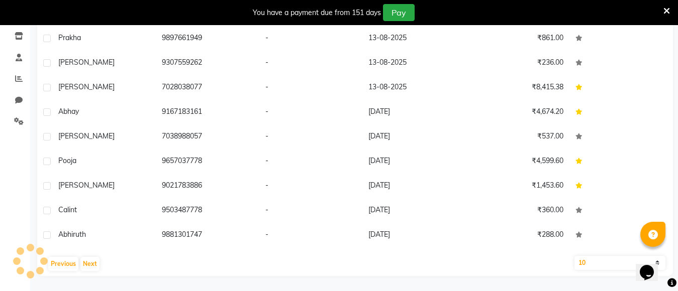
click at [94, 256] on div "Previous Next" at bounding box center [354, 264] width 627 height 16
click at [90, 262] on button "Next" at bounding box center [89, 264] width 19 height 14
click at [89, 262] on button "Next" at bounding box center [89, 264] width 19 height 14
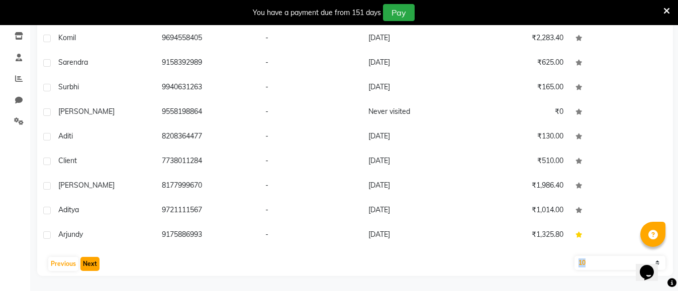
click at [89, 260] on button "Next" at bounding box center [89, 264] width 19 height 14
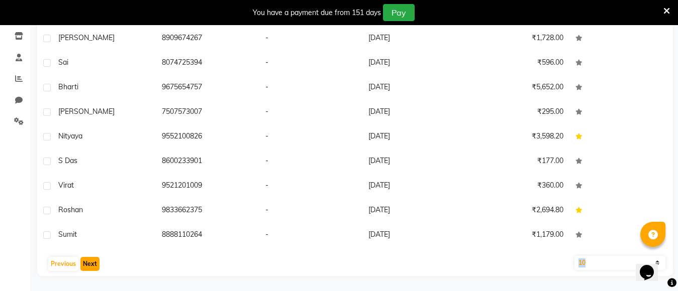
click at [89, 260] on button "Next" at bounding box center [89, 264] width 19 height 14
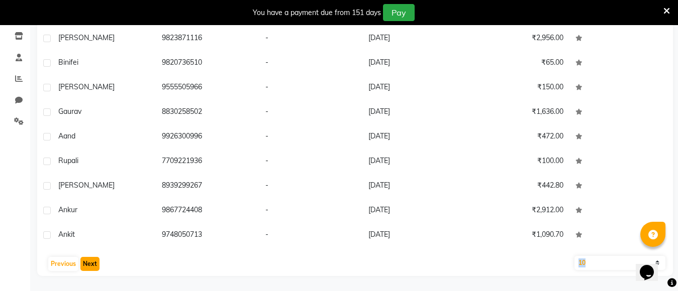
click at [89, 260] on button "Next" at bounding box center [89, 264] width 19 height 14
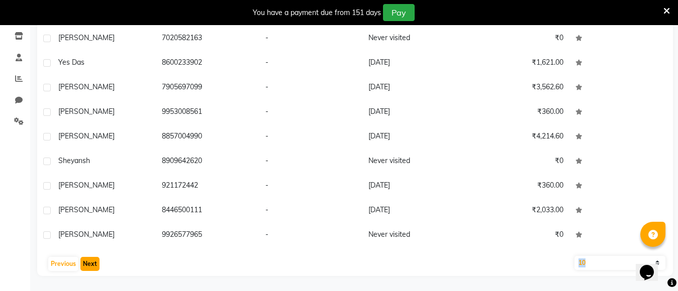
click at [89, 258] on button "Next" at bounding box center [89, 264] width 19 height 14
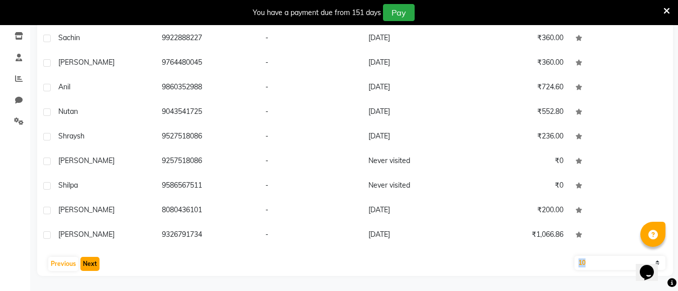
click at [89, 258] on button "Next" at bounding box center [89, 264] width 19 height 14
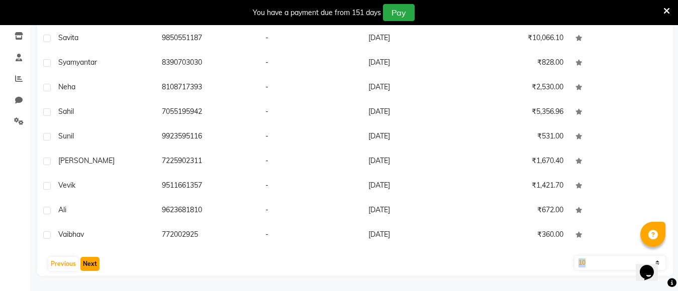
click at [89, 258] on button "Next" at bounding box center [89, 264] width 19 height 14
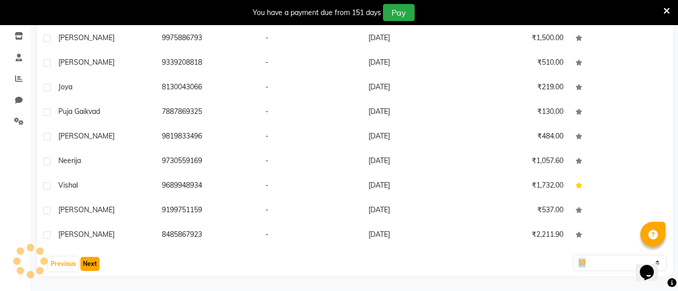
click at [89, 258] on button "Next" at bounding box center [89, 264] width 19 height 14
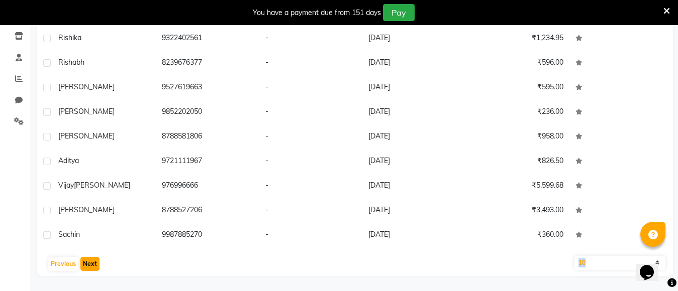
click at [89, 258] on button "Next" at bounding box center [89, 264] width 19 height 14
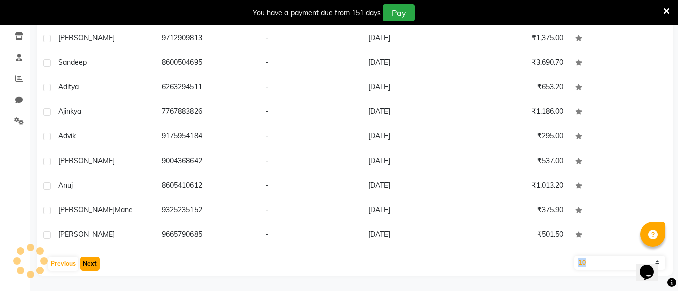
click at [89, 258] on button "Next" at bounding box center [89, 264] width 19 height 14
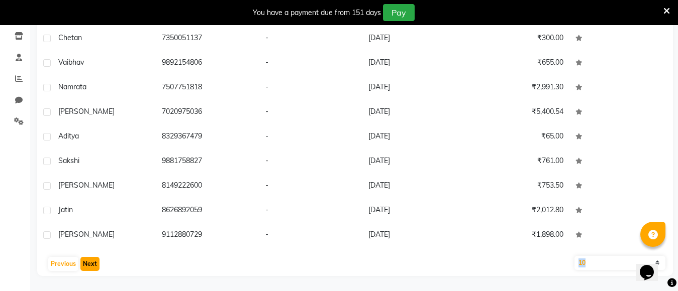
click at [89, 258] on button "Next" at bounding box center [89, 264] width 19 height 14
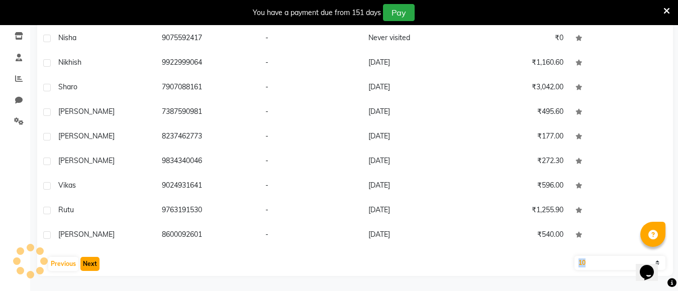
click at [89, 258] on button "Next" at bounding box center [89, 264] width 19 height 14
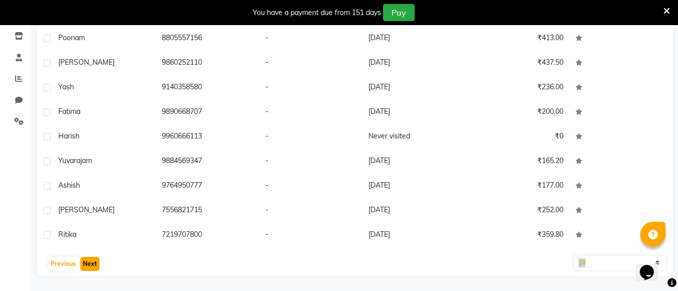
click at [89, 258] on button "Next" at bounding box center [89, 264] width 19 height 14
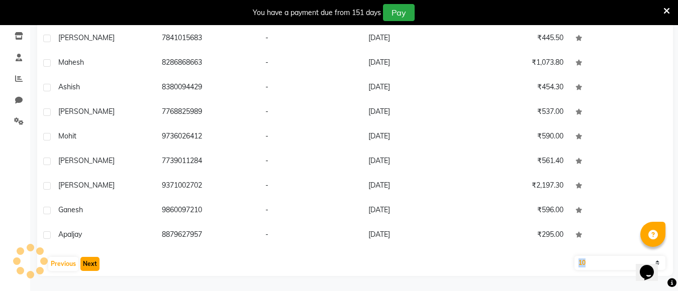
click at [89, 258] on button "Next" at bounding box center [89, 264] width 19 height 14
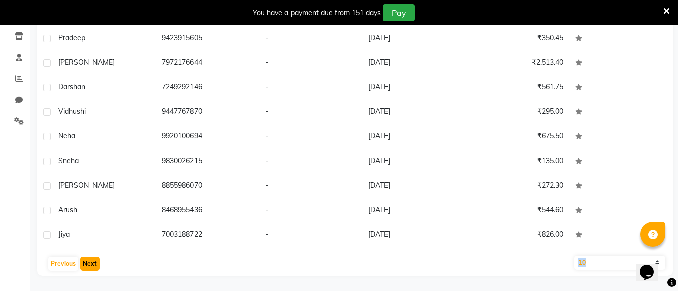
click at [89, 257] on button "Next" at bounding box center [89, 264] width 19 height 14
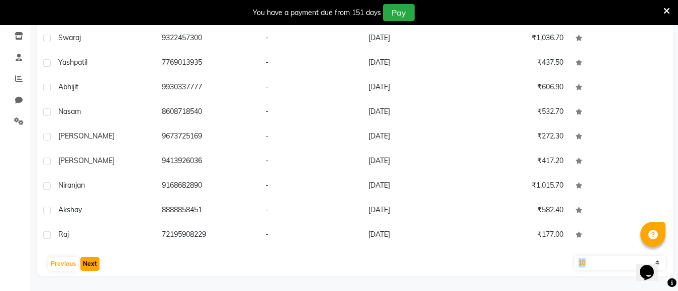
click at [89, 257] on button "Next" at bounding box center [89, 264] width 19 height 14
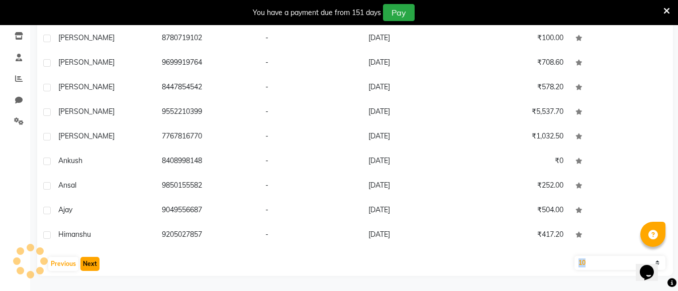
click at [89, 257] on button "Next" at bounding box center [89, 264] width 19 height 14
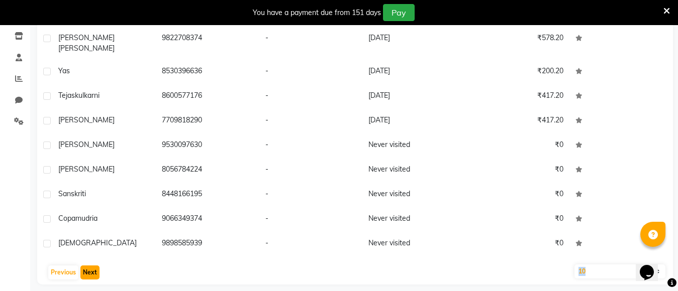
click at [89, 266] on button "Next" at bounding box center [89, 273] width 19 height 14
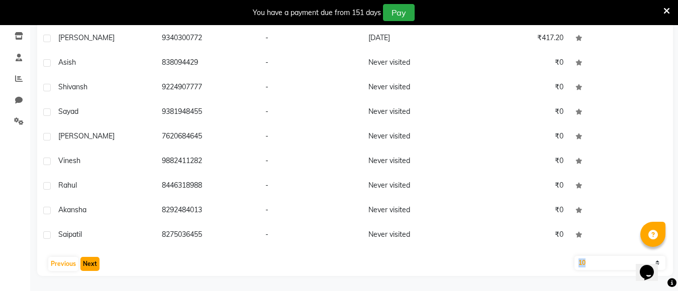
click at [87, 262] on button "Next" at bounding box center [89, 264] width 19 height 14
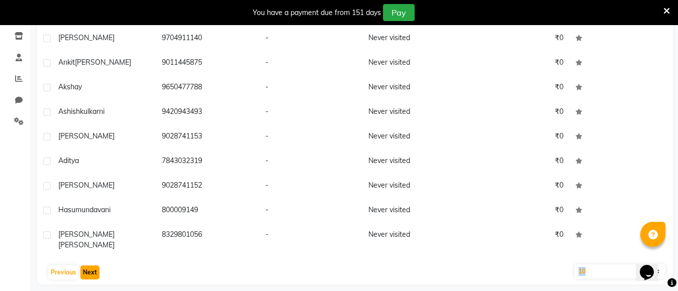
click at [88, 266] on button "Next" at bounding box center [89, 273] width 19 height 14
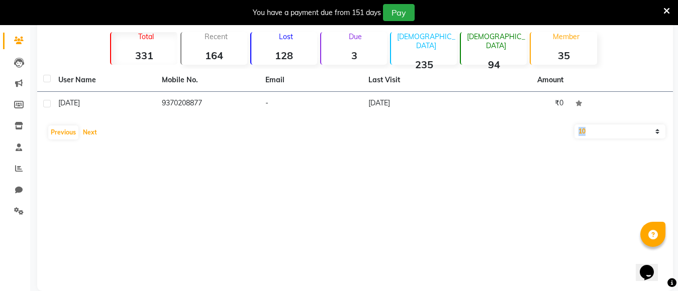
scroll to position [94, 0]
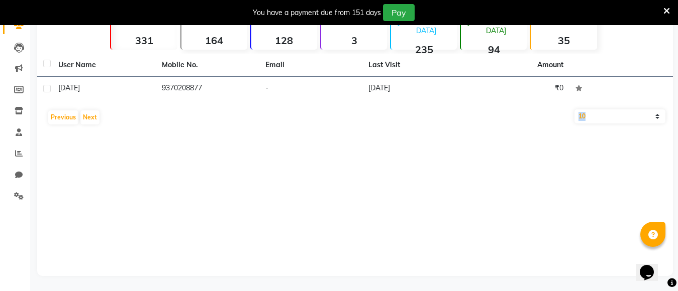
click at [655, 119] on select "10 50 100" at bounding box center [619, 117] width 91 height 14
click at [514, 137] on div "Filter Import Add Client Total 331 Recent 164 Lost 128 Due 3 Male 235 Female 94…" at bounding box center [354, 125] width 635 height 301
click at [658, 118] on select "10 50 100" at bounding box center [619, 117] width 91 height 14
select select "50"
click at [574, 110] on select "10 50 100" at bounding box center [619, 117] width 91 height 14
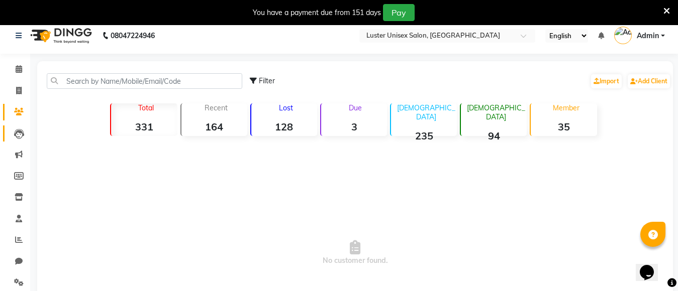
scroll to position [0, 0]
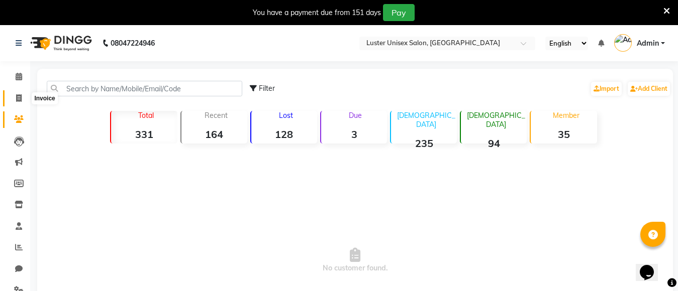
click at [21, 101] on icon at bounding box center [19, 98] width 6 height 8
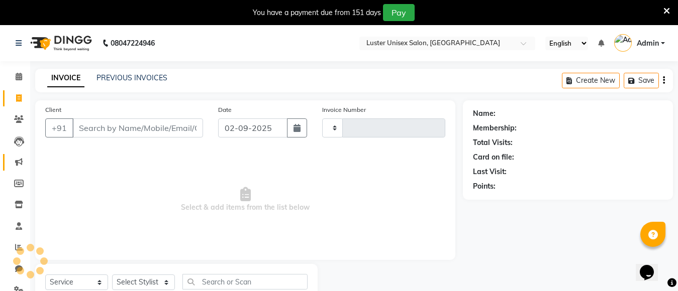
click at [16, 154] on link "Marketing" at bounding box center [15, 162] width 24 height 17
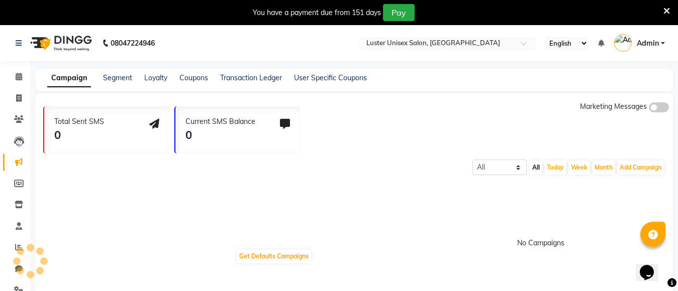
scroll to position [36, 0]
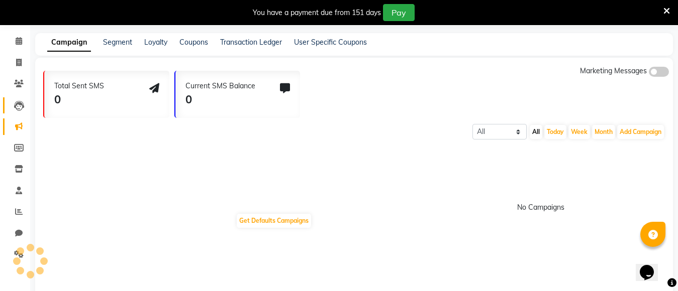
click at [17, 109] on icon at bounding box center [19, 106] width 10 height 10
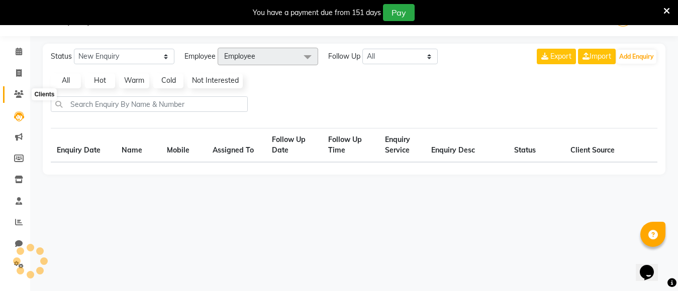
click at [17, 91] on icon at bounding box center [19, 94] width 10 height 8
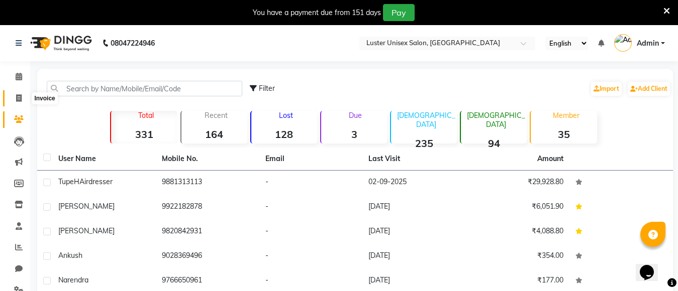
click at [12, 100] on span at bounding box center [19, 99] width 18 height 12
select select "service"
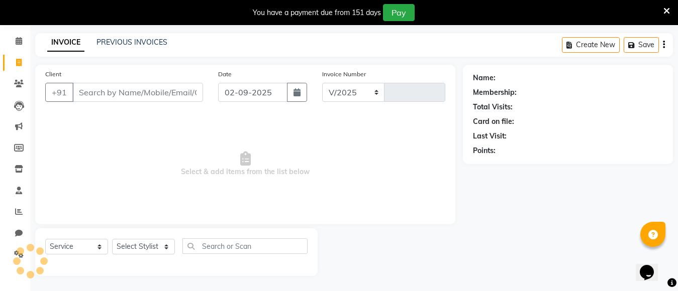
select select "7467"
type input "0493"
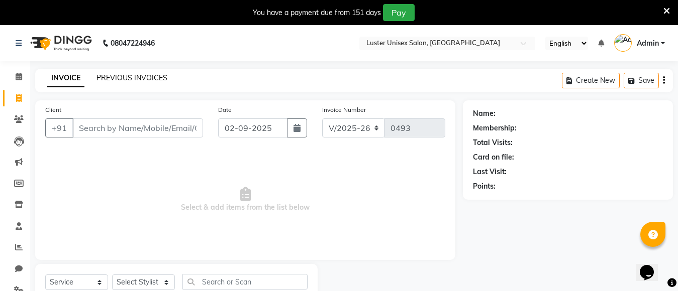
click at [126, 77] on link "PREVIOUS INVOICES" at bounding box center [131, 77] width 71 height 9
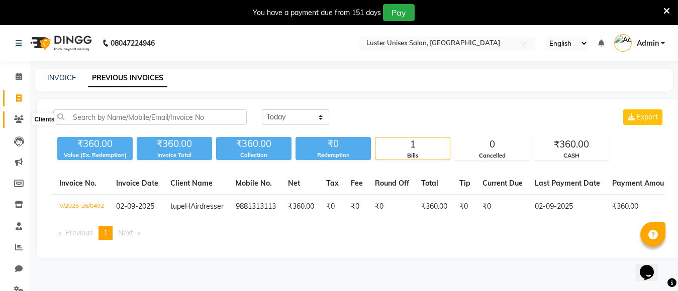
click at [20, 116] on icon at bounding box center [19, 120] width 10 height 8
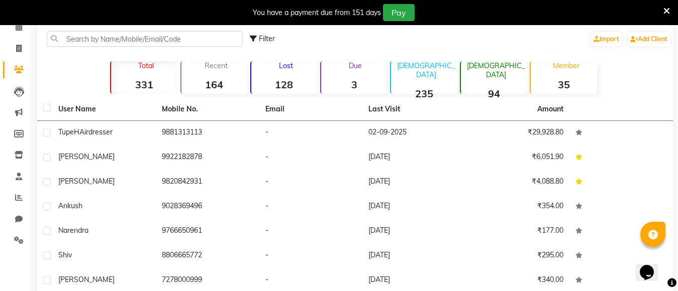
scroll to position [50, 0]
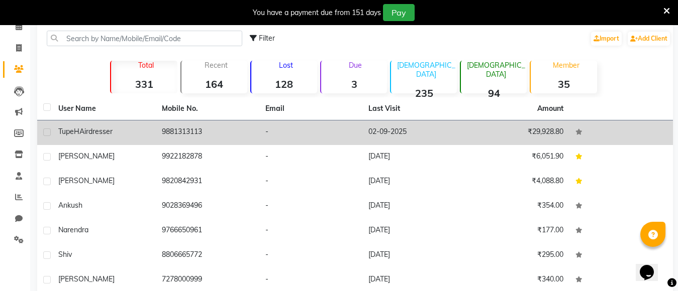
click at [114, 123] on td "tupe HAirdresser" at bounding box center [103, 133] width 103 height 25
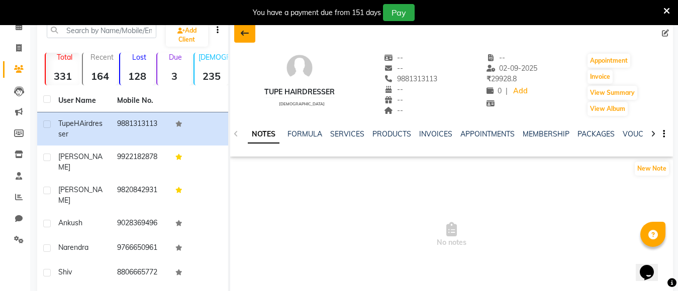
click at [243, 34] on icon at bounding box center [245, 33] width 8 height 8
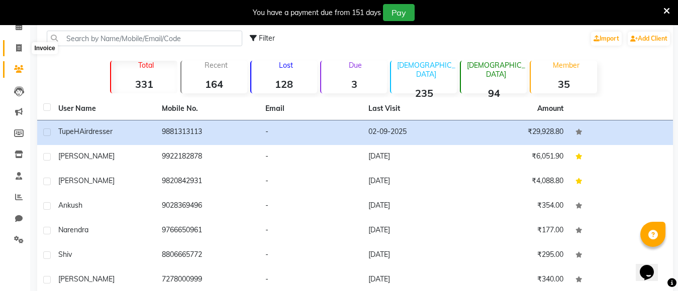
click at [18, 46] on icon at bounding box center [19, 48] width 6 height 8
select select "service"
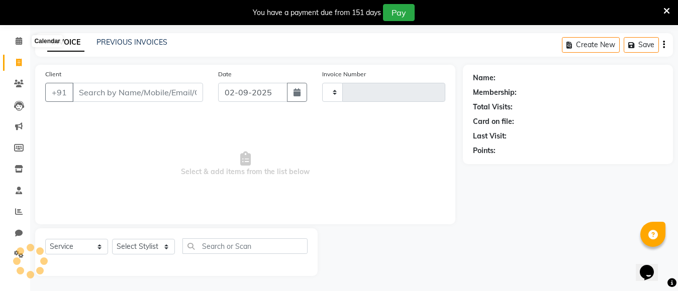
scroll to position [36, 0]
select select "7467"
type input "0493"
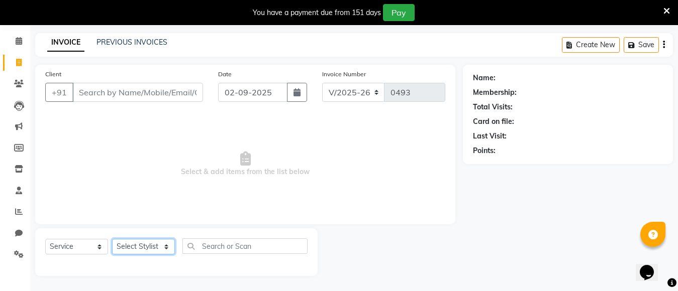
click at [167, 245] on select "Select Stylist Aparna Balraj jabid kajal krishna neelam" at bounding box center [143, 247] width 63 height 16
select select "68086"
click at [112, 239] on select "Select Stylist Aparna Balraj jabid kajal krishna neelam" at bounding box center [143, 247] width 63 height 16
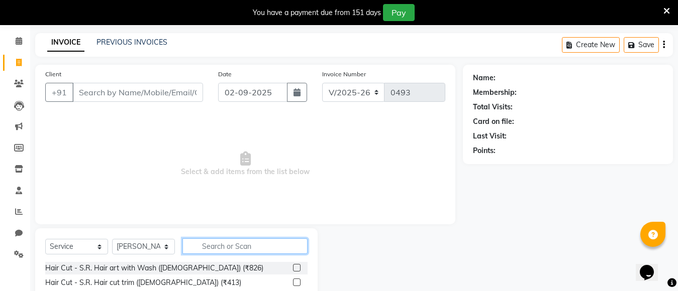
click at [217, 249] on input "text" at bounding box center [244, 247] width 125 height 16
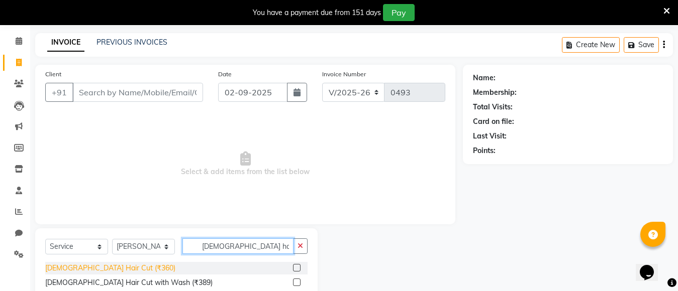
type input "male hair"
click at [72, 270] on div "[DEMOGRAPHIC_DATA] Hair Cut (₹360)" at bounding box center [110, 268] width 130 height 11
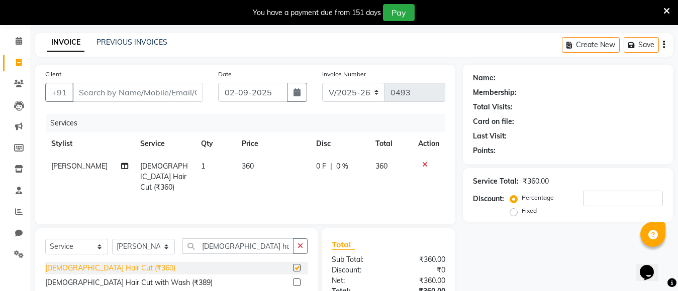
checkbox input "false"
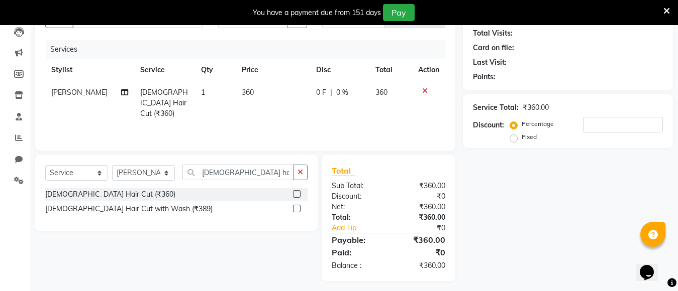
scroll to position [115, 0]
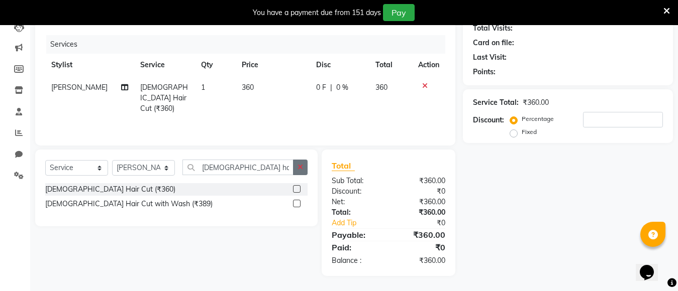
click at [297, 173] on button "button" at bounding box center [300, 168] width 15 height 16
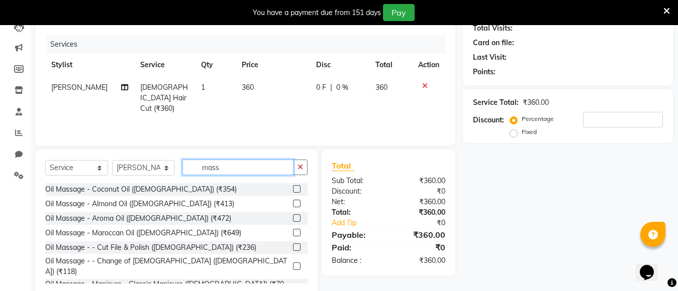
type input "massa"
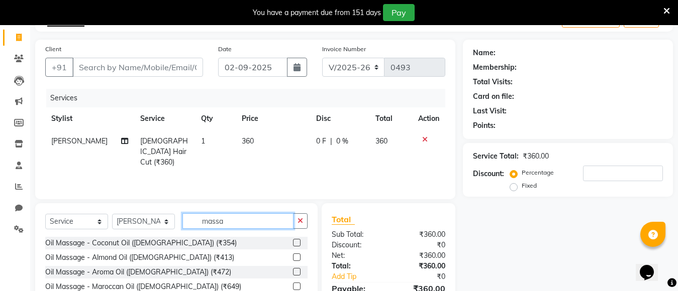
scroll to position [86, 0]
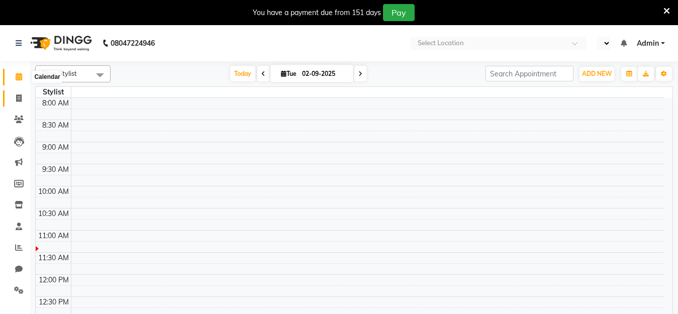
select select "en"
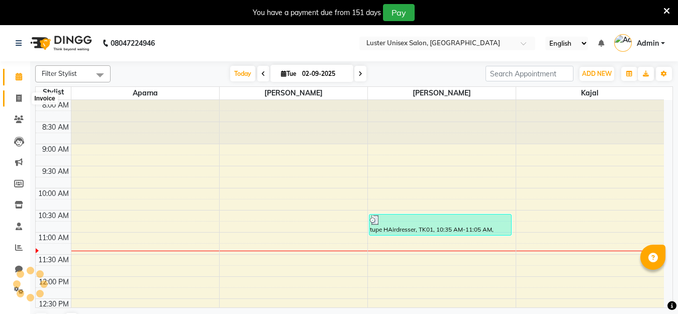
click at [16, 98] on icon at bounding box center [19, 98] width 6 height 8
select select "service"
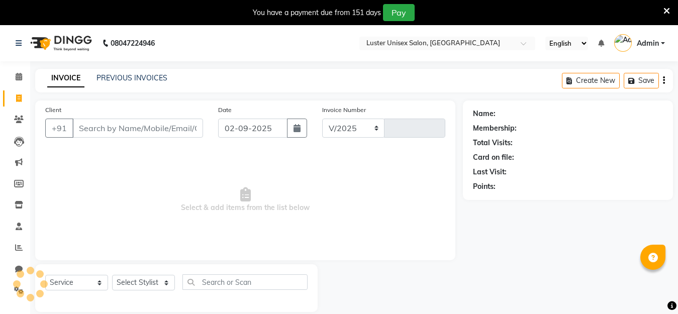
select select "7467"
type input "0493"
click at [160, 280] on select "Select Stylist [PERSON_NAME] kajal [PERSON_NAME]" at bounding box center [143, 283] width 63 height 16
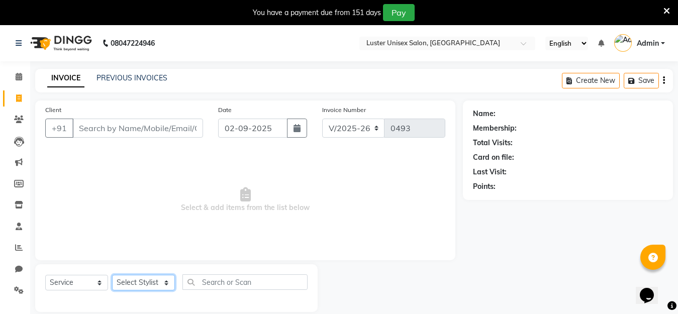
select select "68086"
click at [112, 275] on select "Select Stylist [PERSON_NAME] kajal [PERSON_NAME]" at bounding box center [143, 283] width 63 height 16
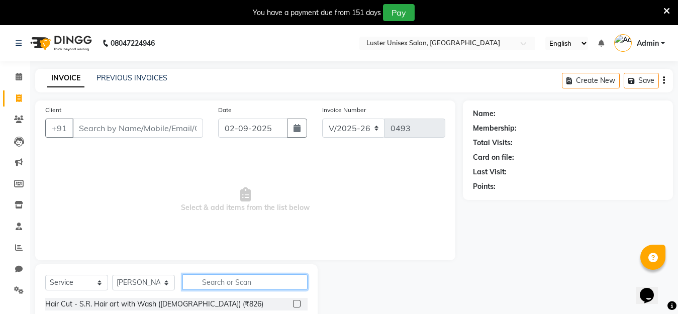
click at [224, 284] on input "text" at bounding box center [244, 282] width 125 height 16
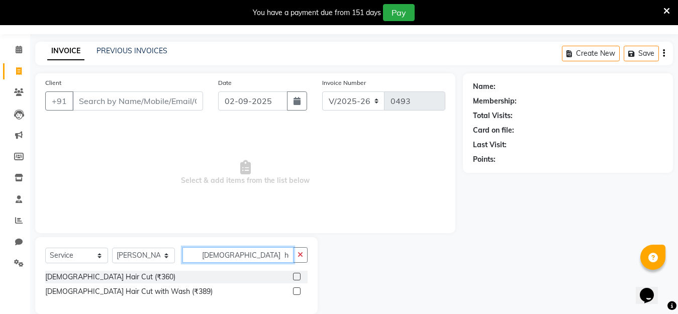
scroll to position [42, 0]
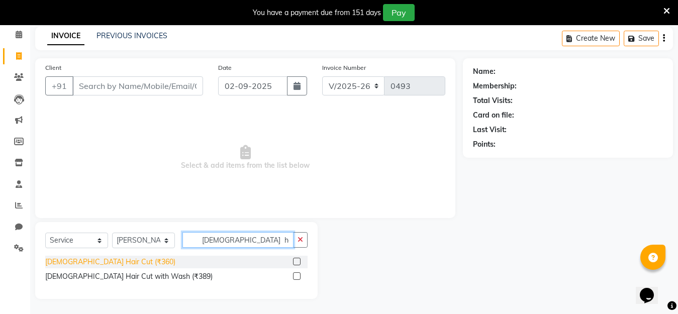
type input "[DEMOGRAPHIC_DATA] hair"
click at [69, 263] on div "[DEMOGRAPHIC_DATA] Hair Cut (₹360)" at bounding box center [110, 262] width 130 height 11
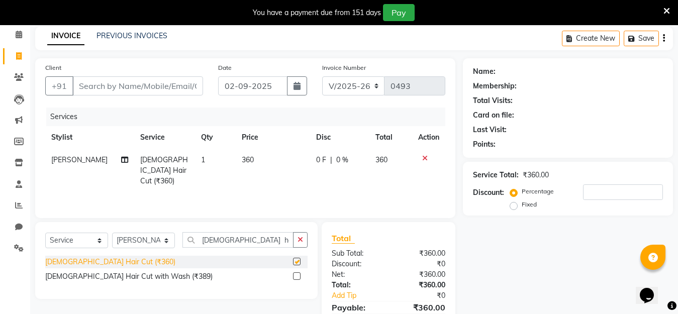
checkbox input "false"
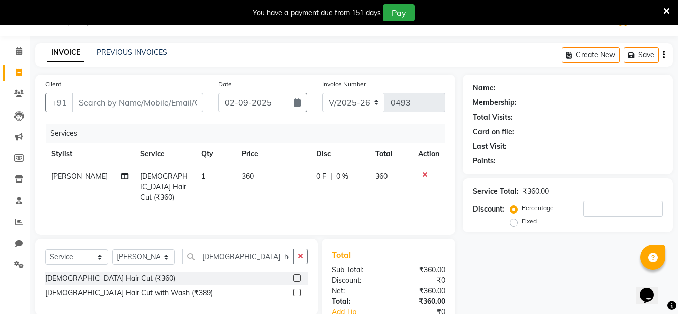
scroll to position [0, 0]
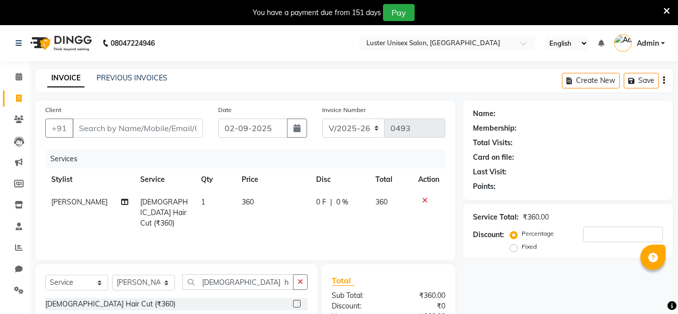
select select "7467"
select select "service"
select select "68086"
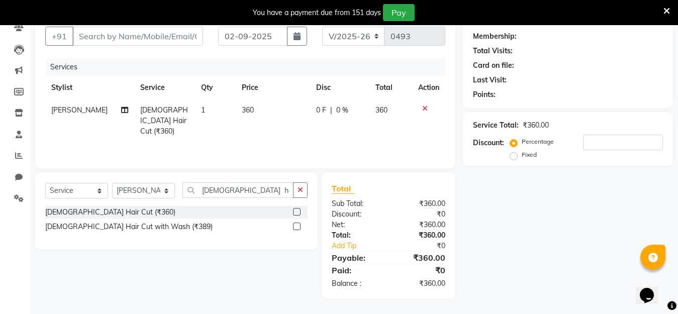
drag, startPoint x: 297, startPoint y: 195, endPoint x: 293, endPoint y: 189, distance: 7.0
click at [297, 194] on button "button" at bounding box center [300, 190] width 15 height 16
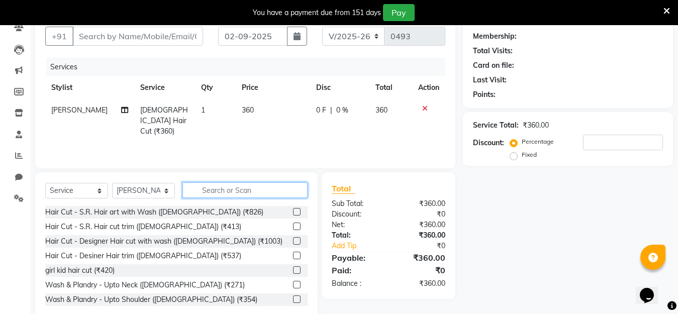
click at [253, 182] on input "text" at bounding box center [244, 190] width 125 height 16
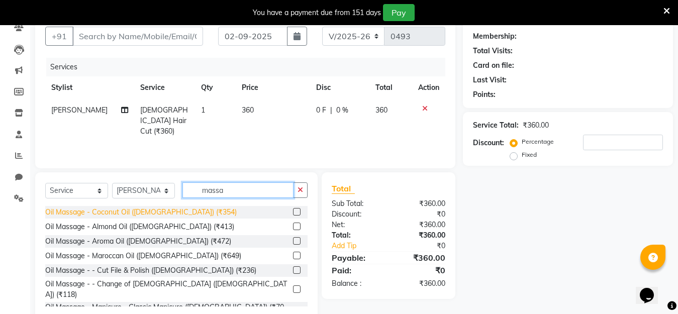
type input "massa"
click at [116, 214] on div "Oil Massage - Coconut Oil ([DEMOGRAPHIC_DATA]) (₹354)" at bounding box center [140, 212] width 191 height 11
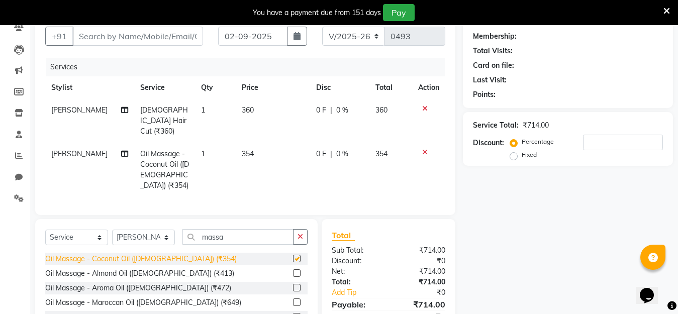
checkbox input "false"
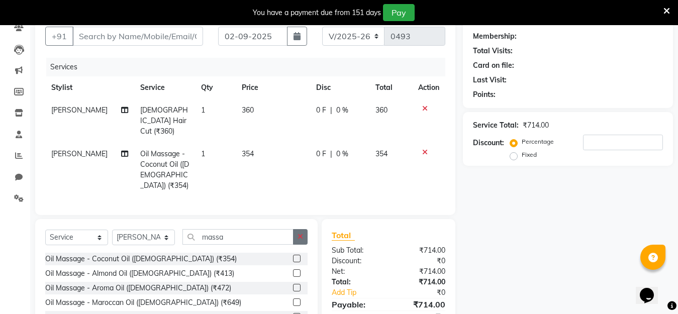
click at [298, 229] on button "button" at bounding box center [300, 237] width 15 height 16
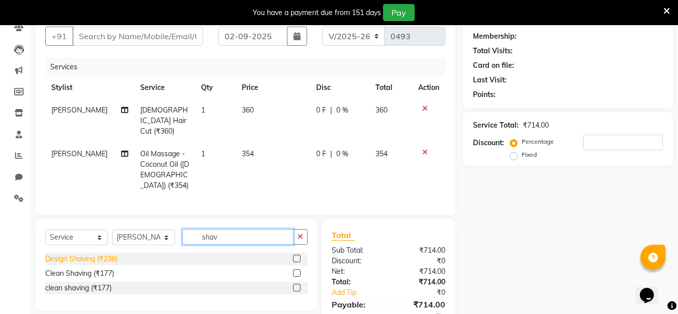
type input "shav"
click at [75, 254] on div "Design Shaving (₹236)" at bounding box center [81, 259] width 72 height 11
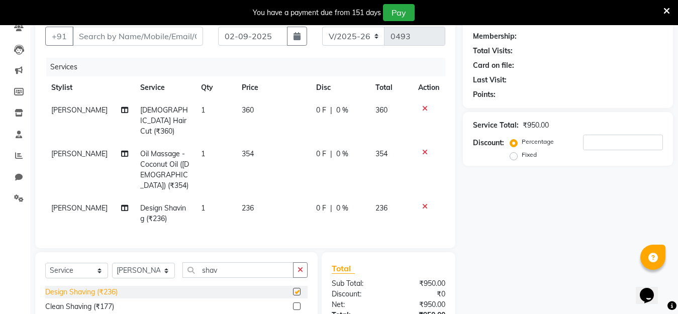
checkbox input "false"
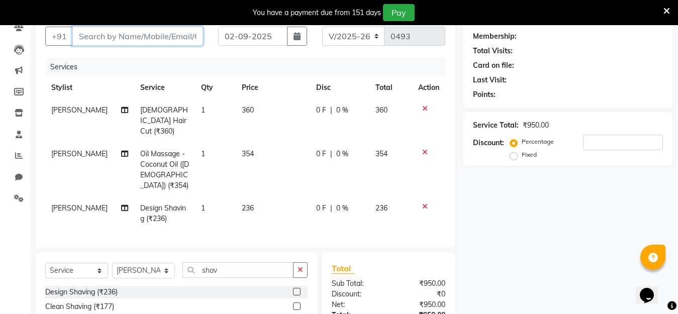
click at [132, 34] on input "Client" at bounding box center [137, 36] width 131 height 19
type input "9"
type input "0"
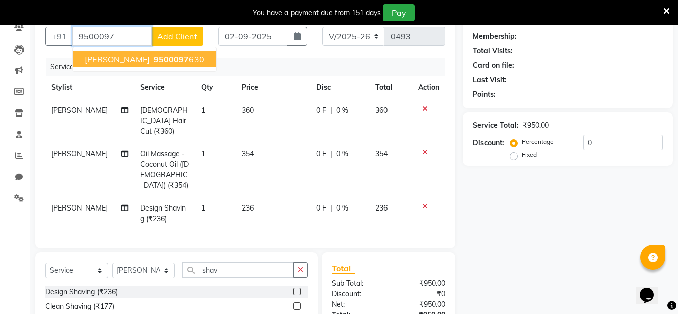
click at [115, 61] on span "[PERSON_NAME]" at bounding box center [117, 59] width 65 height 10
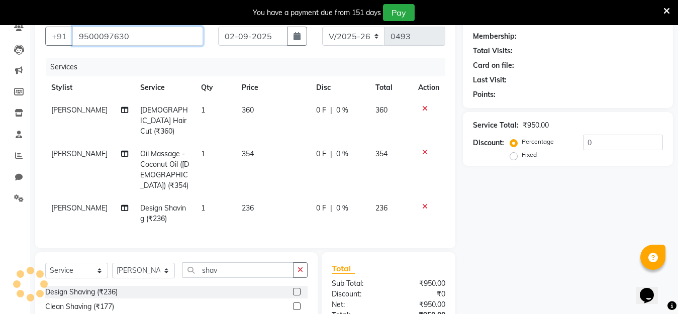
type input "9500097630"
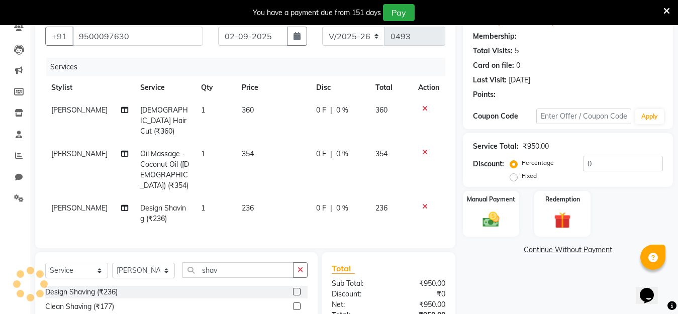
select select "1: Object"
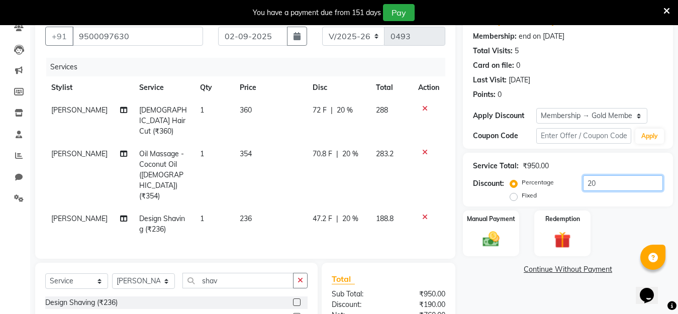
click at [599, 185] on input "20" at bounding box center [623, 183] width 80 height 16
type input "2"
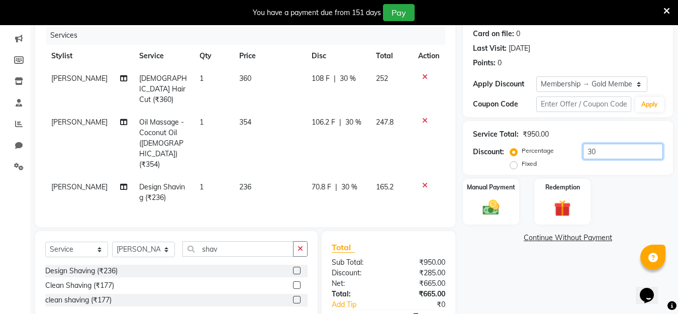
scroll to position [159, 0]
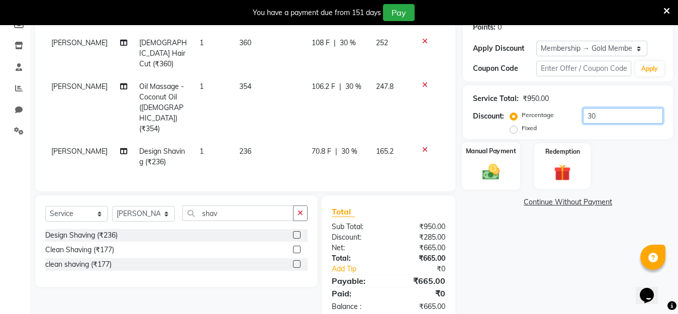
type input "30"
click at [485, 169] on img at bounding box center [491, 172] width 28 height 20
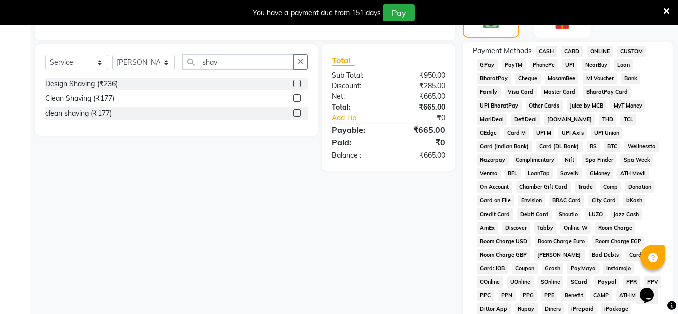
scroll to position [310, 0]
click at [511, 68] on span "PayTM" at bounding box center [513, 66] width 24 height 12
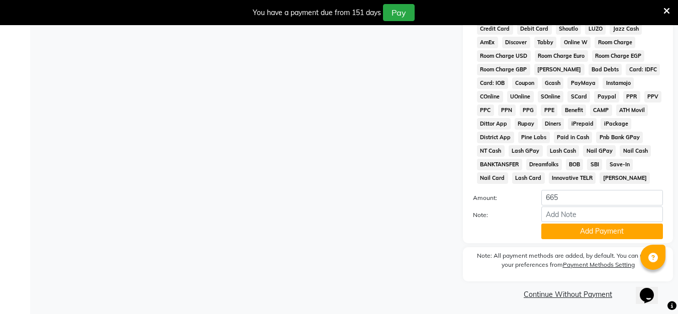
scroll to position [499, 0]
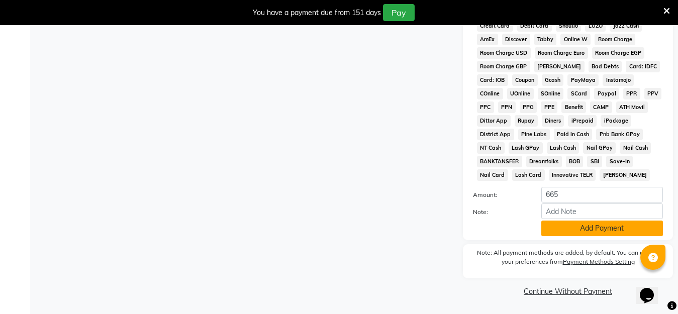
click at [565, 228] on button "Add Payment" at bounding box center [602, 229] width 122 height 16
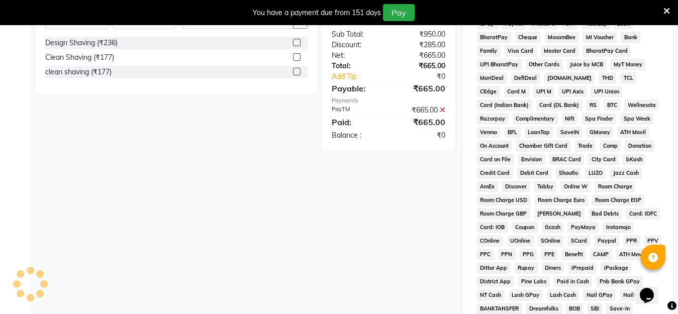
scroll to position [301, 0]
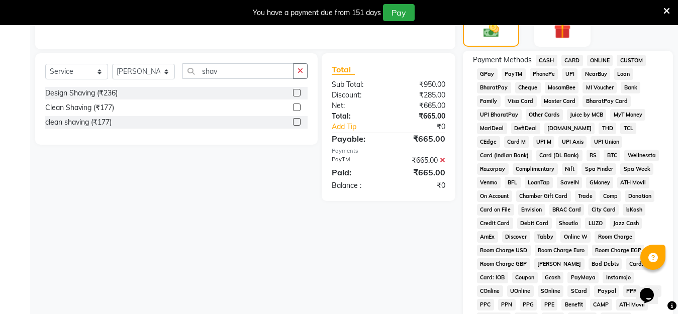
click at [511, 70] on span "PayTM" at bounding box center [513, 74] width 24 height 12
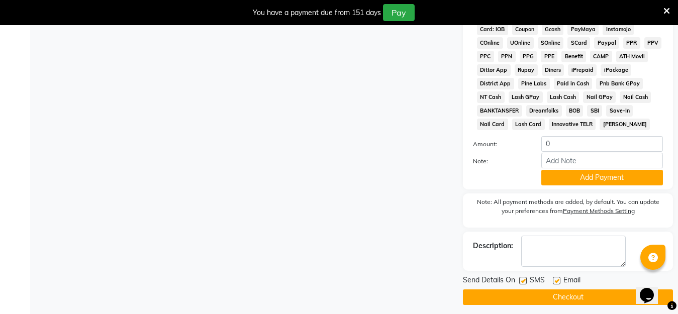
scroll to position [556, 0]
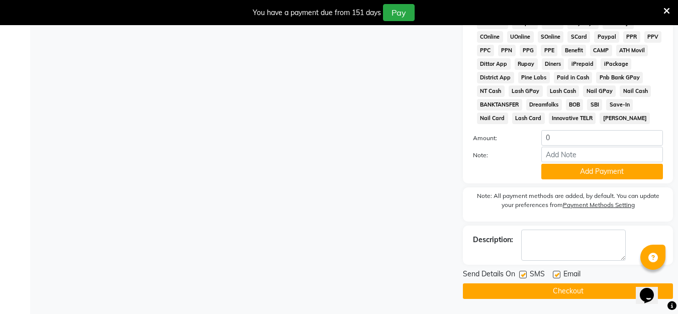
click at [537, 287] on button "Checkout" at bounding box center [568, 291] width 210 height 16
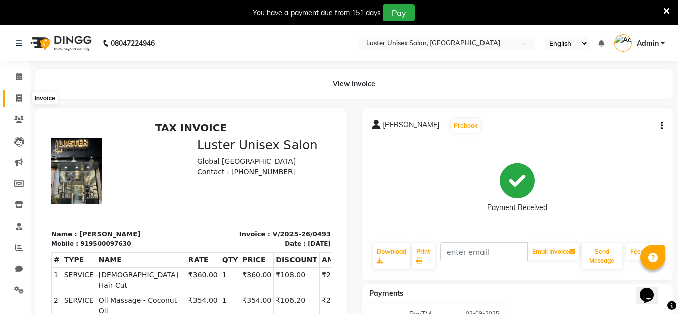
click at [20, 94] on icon at bounding box center [19, 98] width 6 height 8
select select "service"
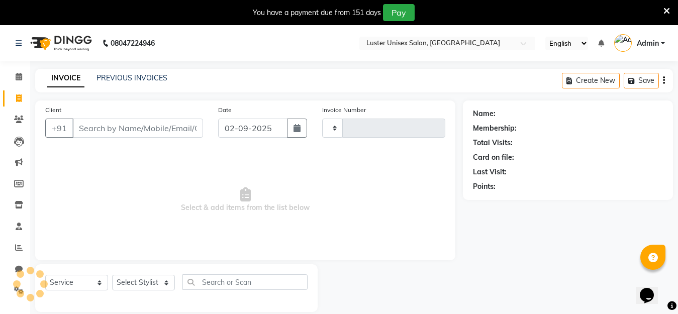
scroll to position [25, 0]
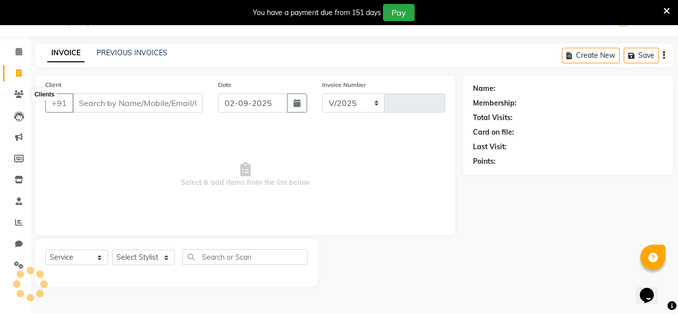
select select "7467"
type input "0494"
